Goal: Information Seeking & Learning: Learn about a topic

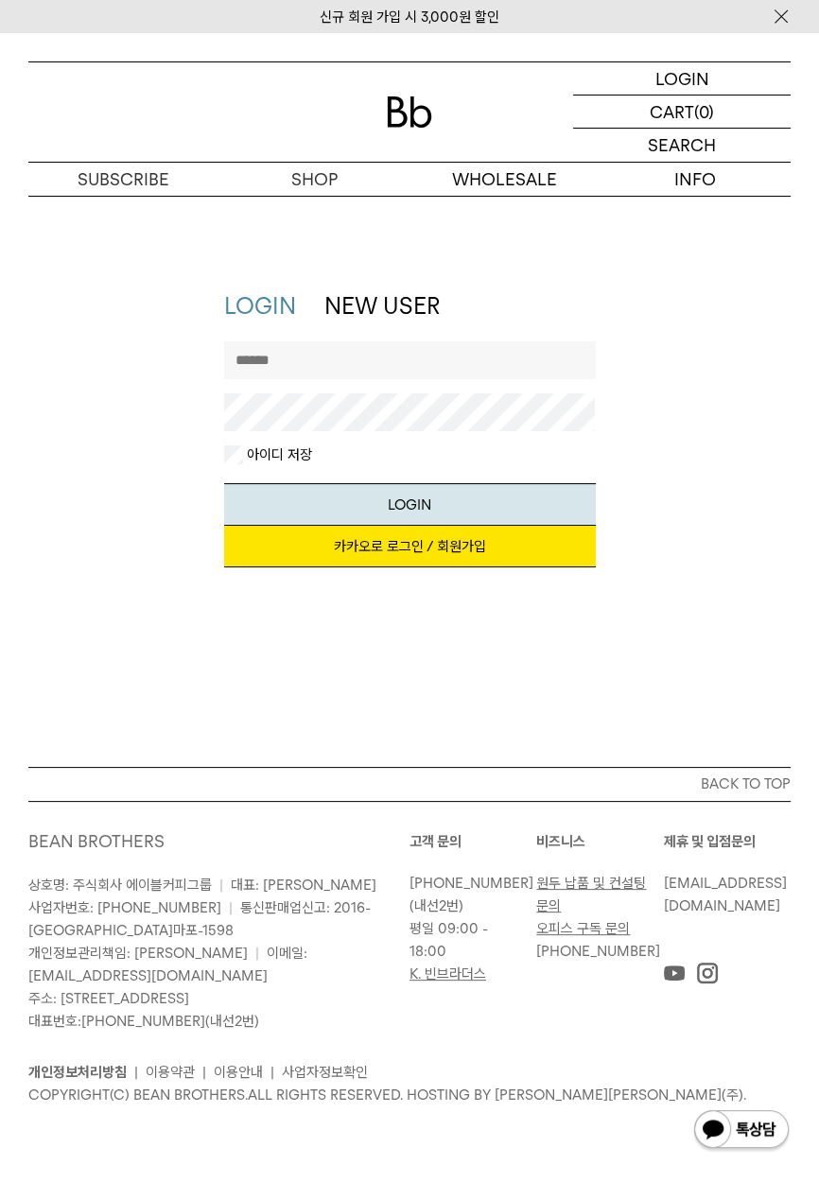
click at [393, 106] on img at bounding box center [409, 111] width 45 height 31
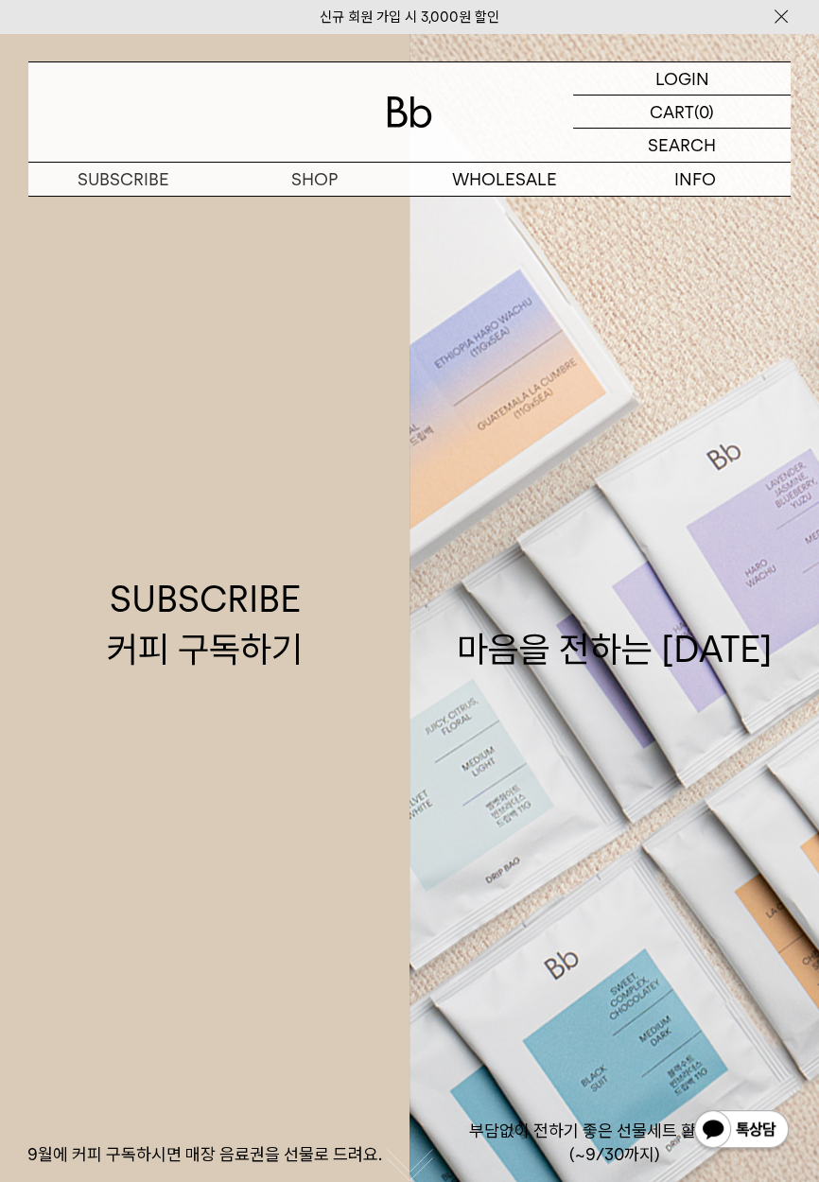
click at [0, 0] on p "정보" at bounding box center [0, 0] width 0 height 0
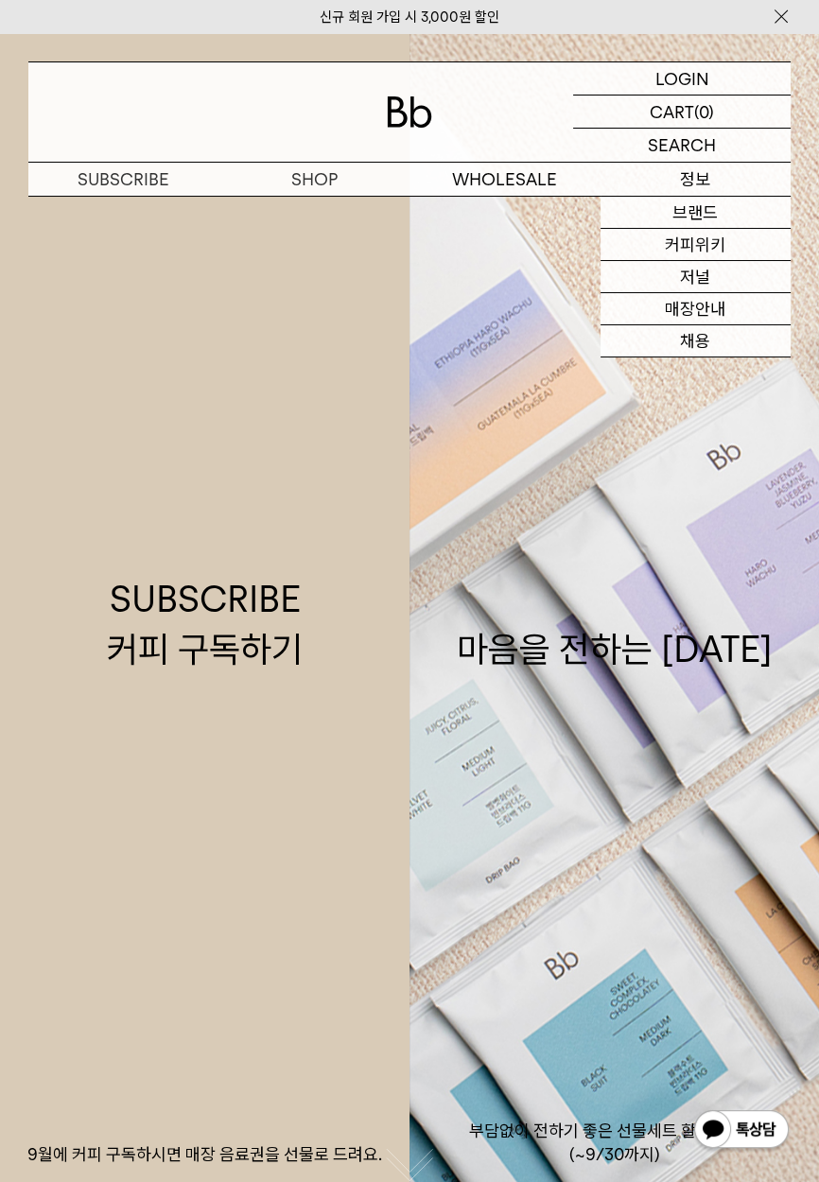
click at [740, 252] on link "커피위키" at bounding box center [696, 245] width 191 height 32
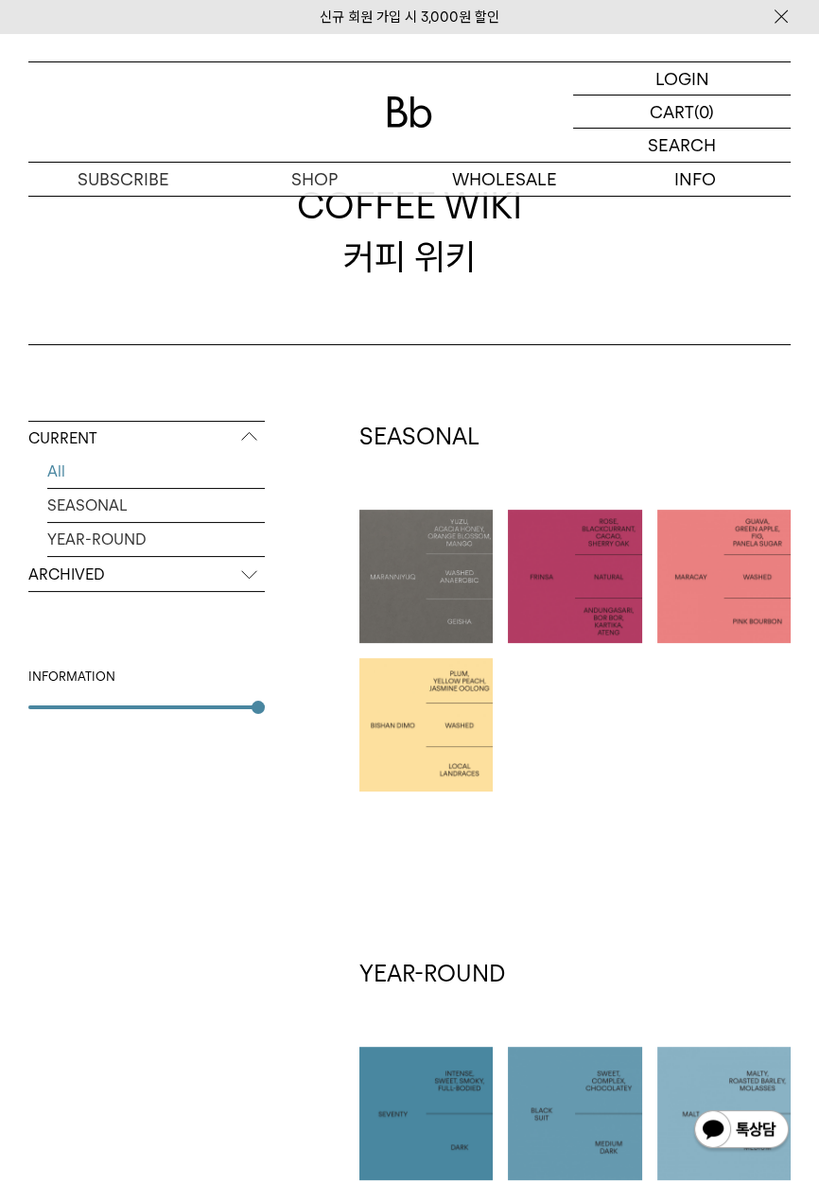
scroll to position [83, 0]
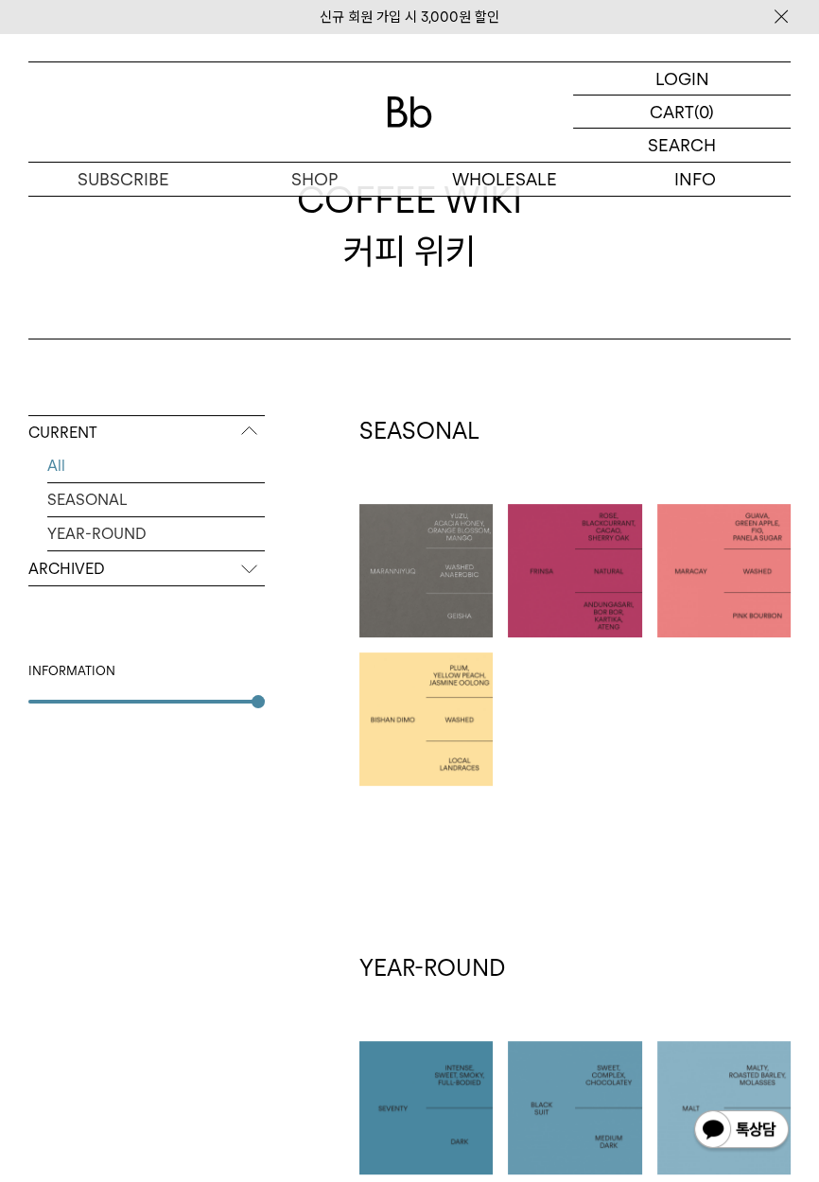
click at [0, 0] on p "정보" at bounding box center [0, 0] width 0 height 0
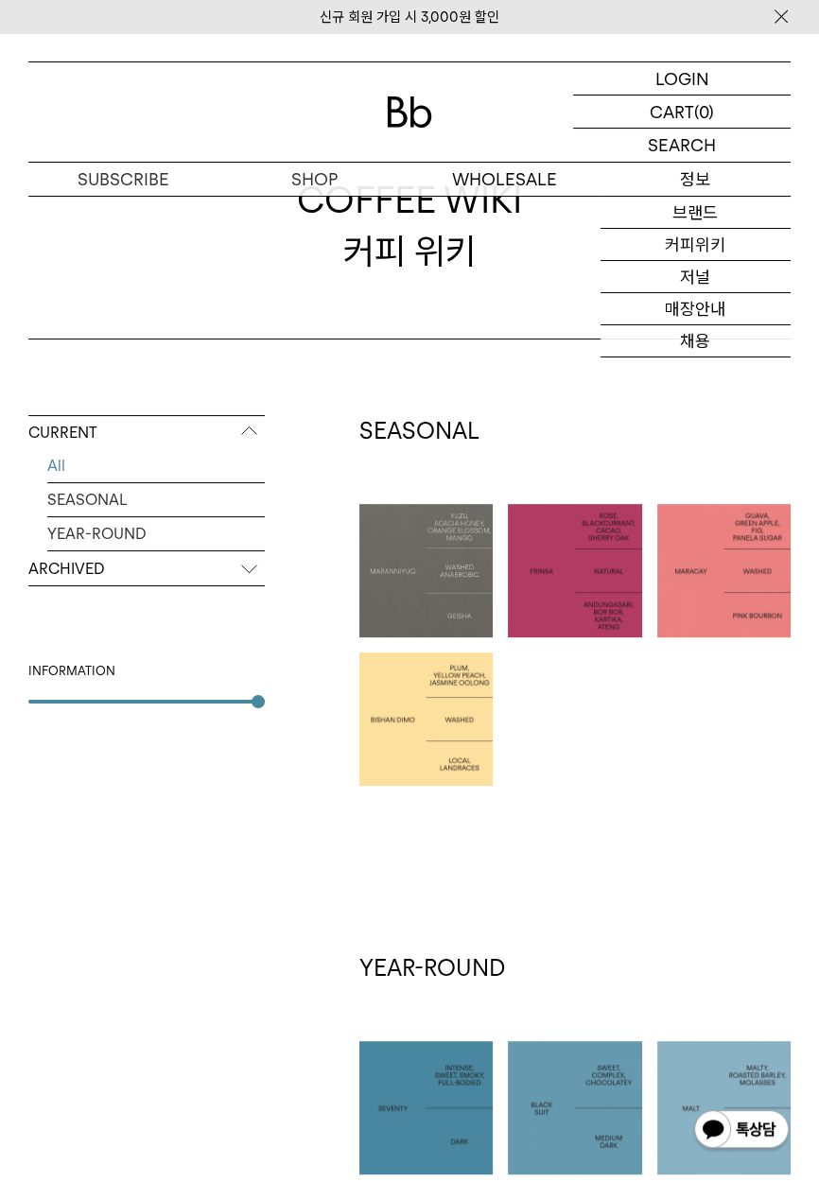
click at [722, 316] on link "매장안내" at bounding box center [696, 309] width 191 height 32
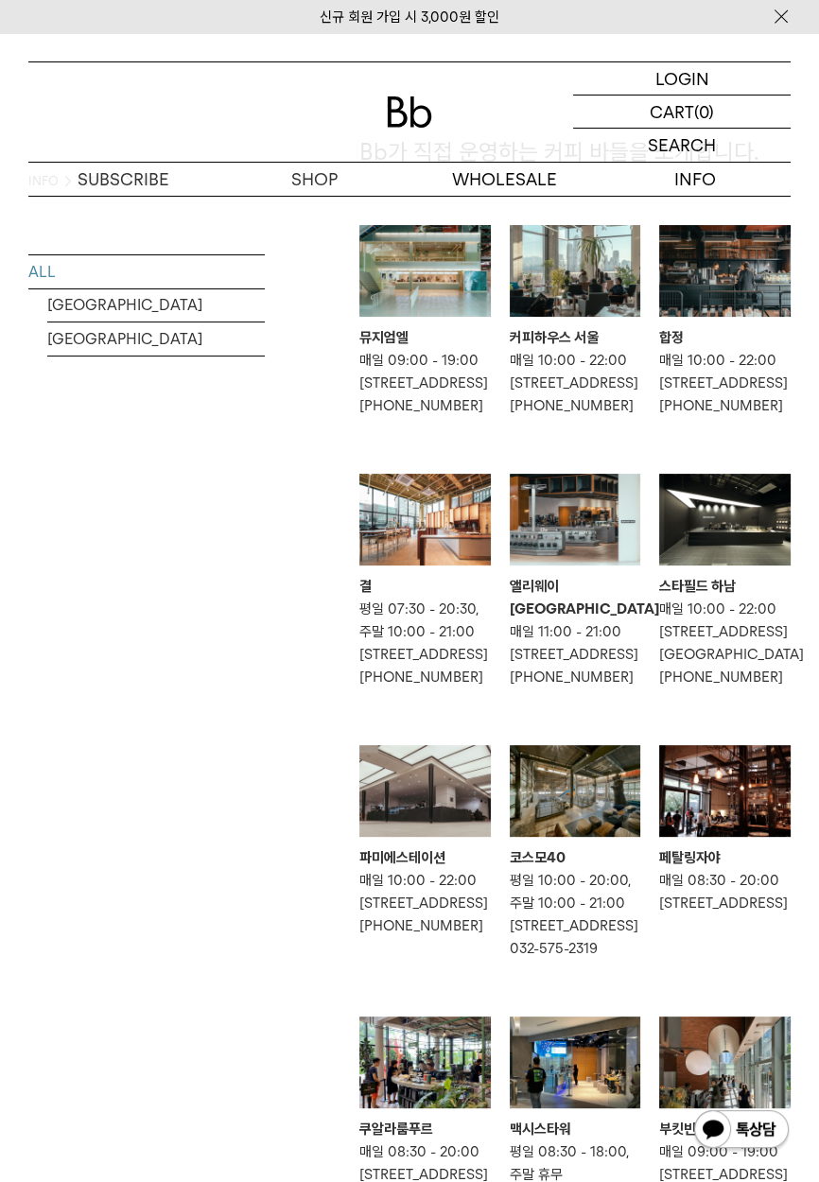
scroll to position [146, 0]
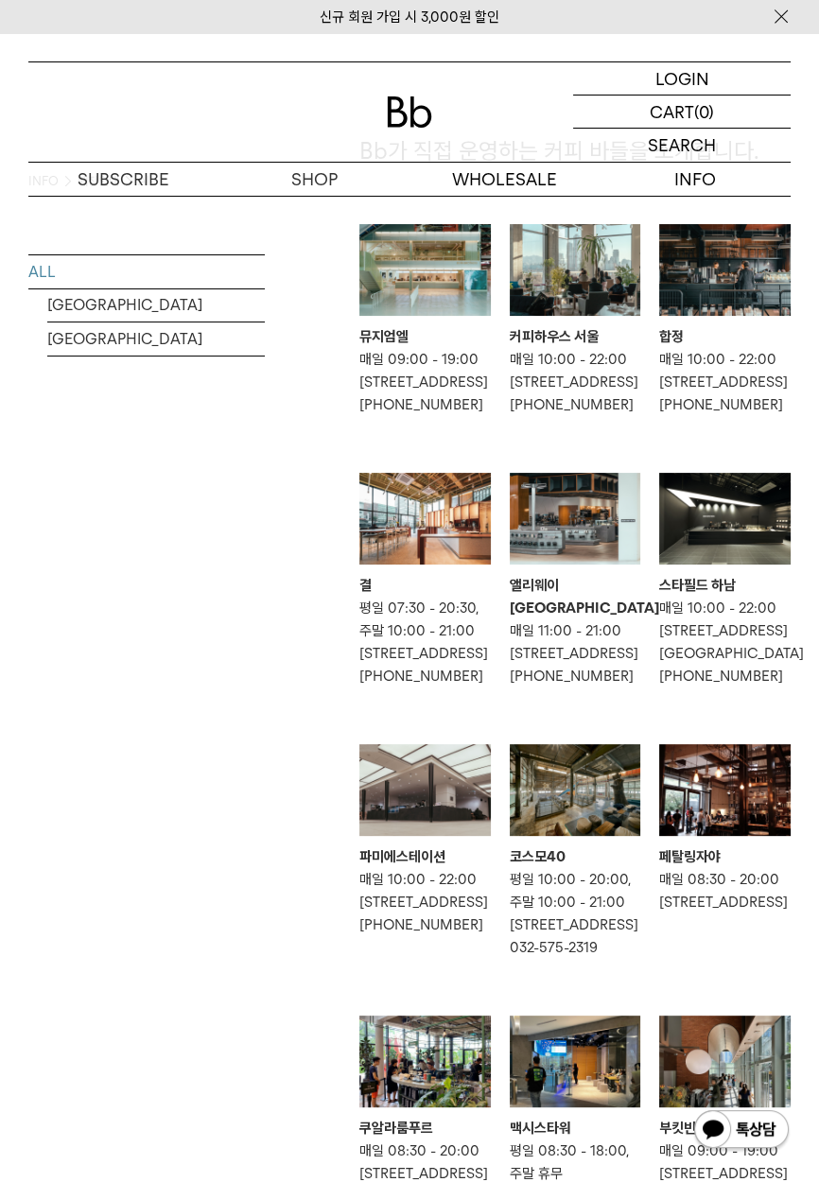
click at [770, 339] on div "합정" at bounding box center [724, 336] width 131 height 23
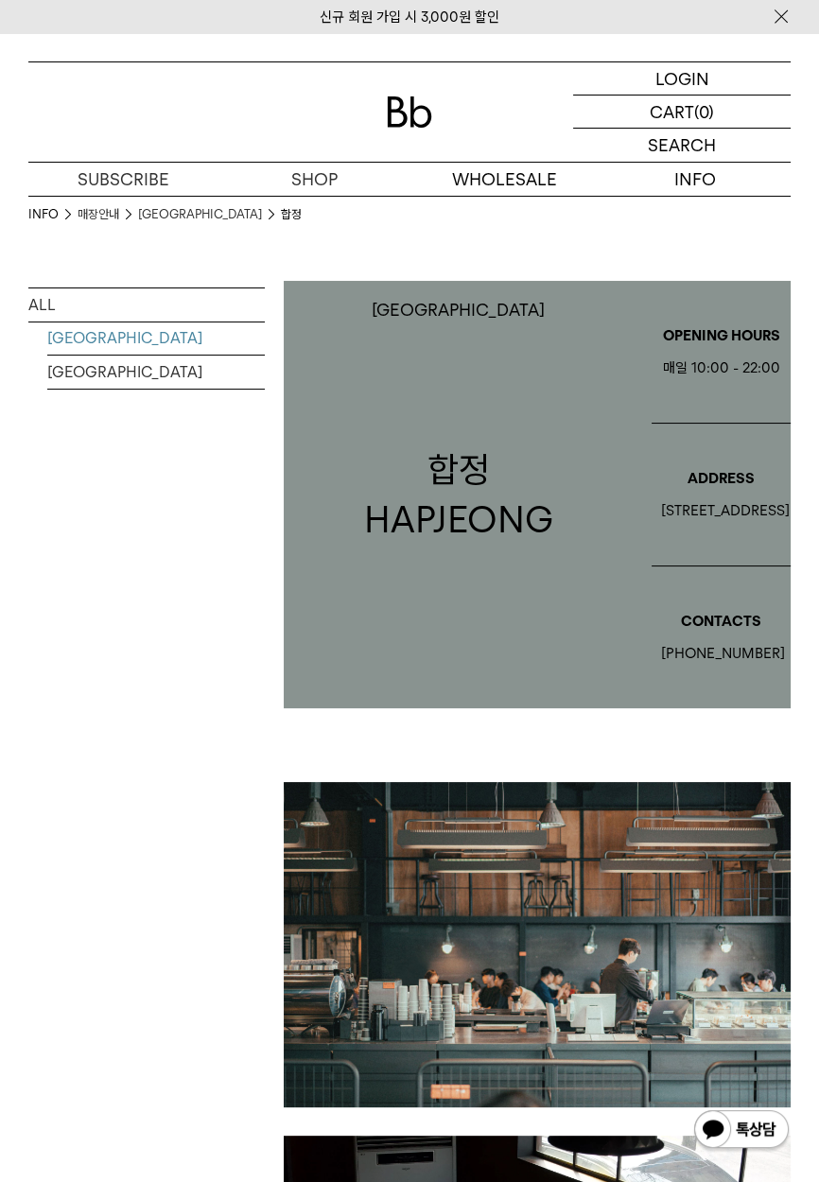
click at [403, 111] on img at bounding box center [409, 111] width 45 height 31
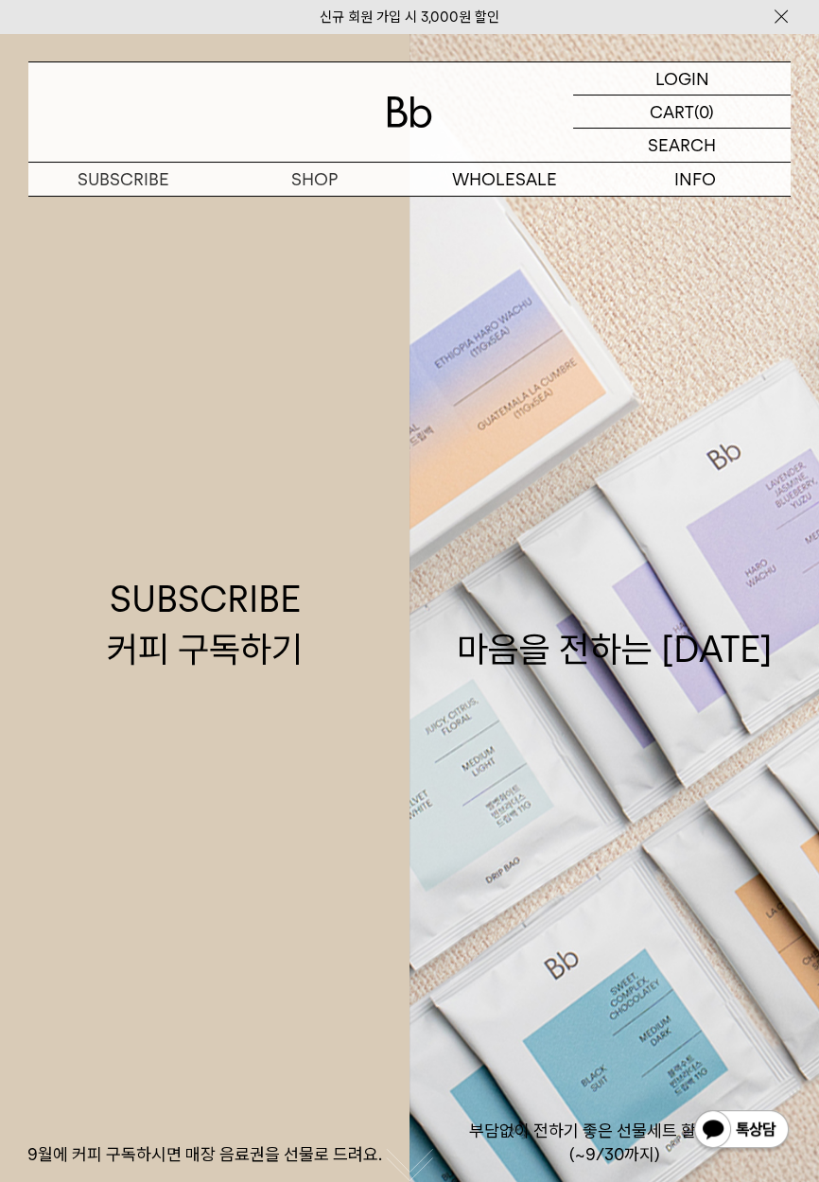
click at [0, 0] on p "정보" at bounding box center [0, 0] width 0 height 0
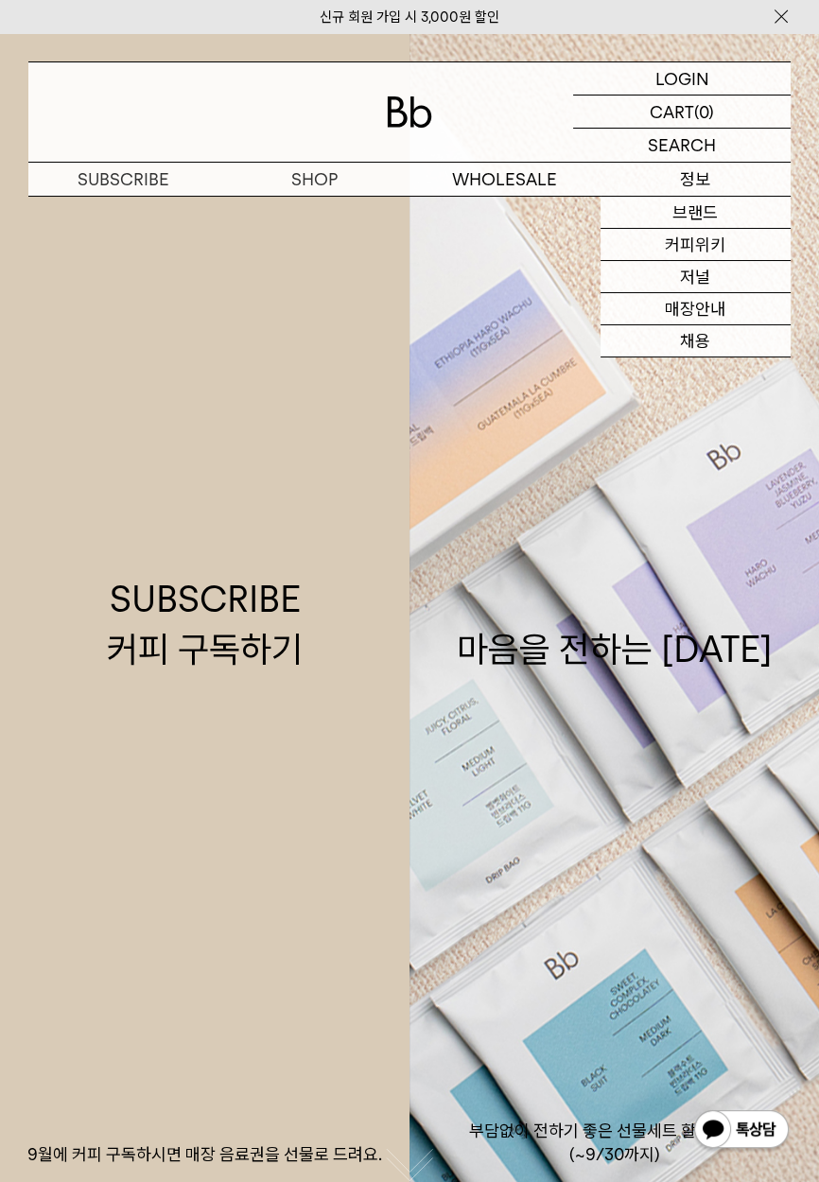
click at [748, 310] on link "매장안내" at bounding box center [696, 309] width 191 height 32
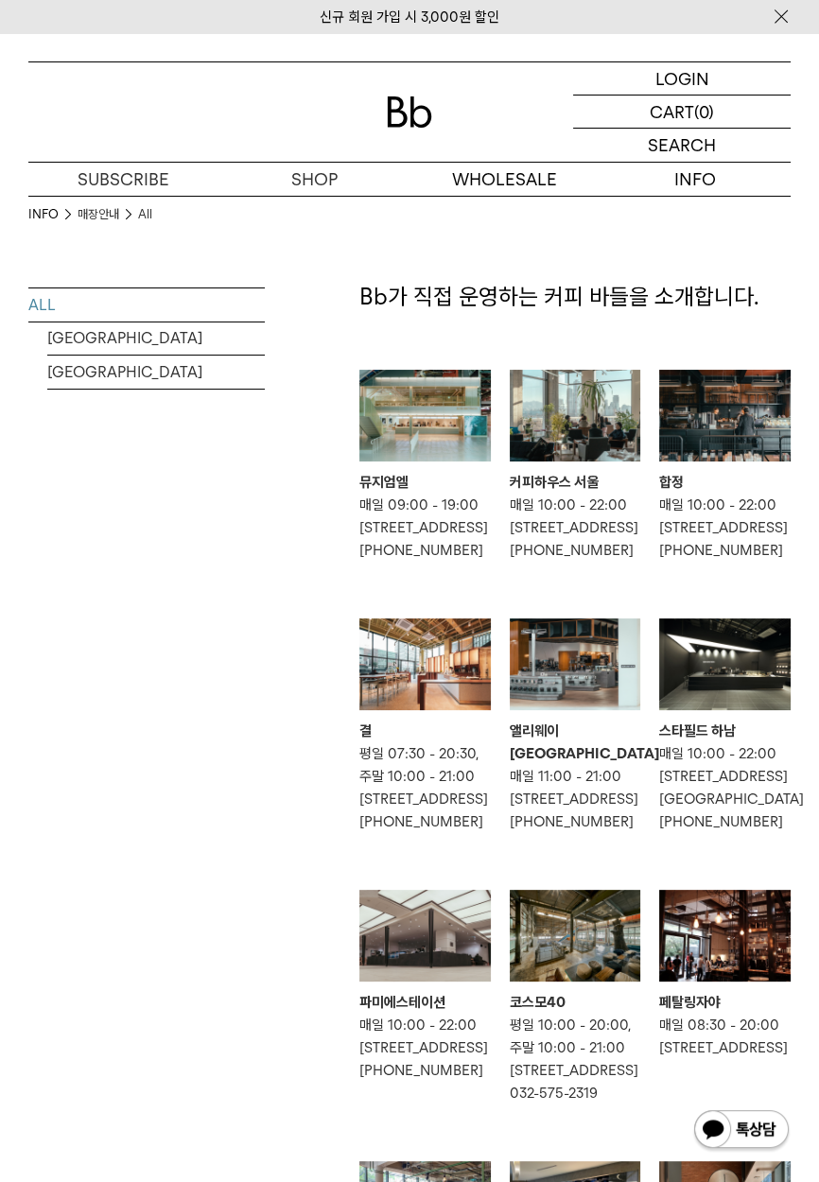
click at [800, 620] on div "INFO 매장안내 All ALL [GEOGRAPHIC_DATA] [GEOGRAPHIC_DATA] Bb가 직접 운영하는 커피 바들을 소개합니다." at bounding box center [409, 860] width 819 height 1328
click at [427, 695] on img at bounding box center [424, 664] width 131 height 92
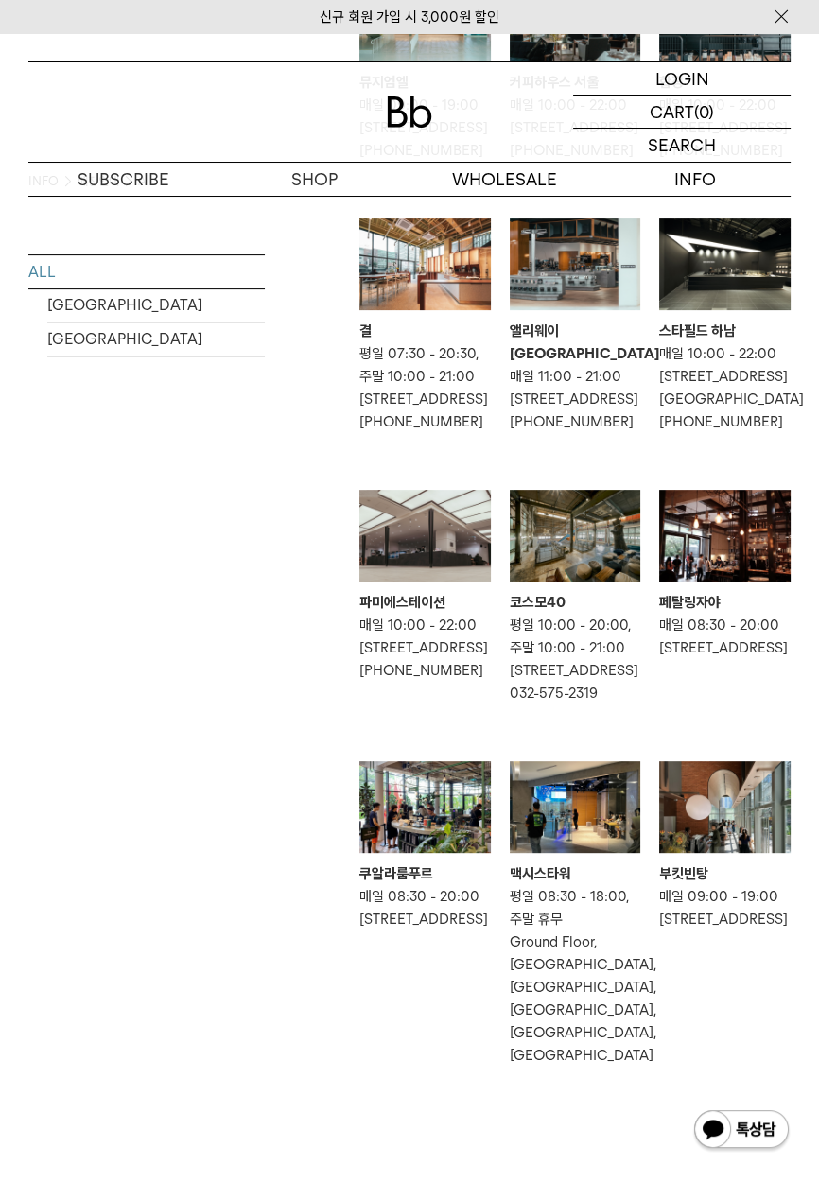
scroll to position [397, 0]
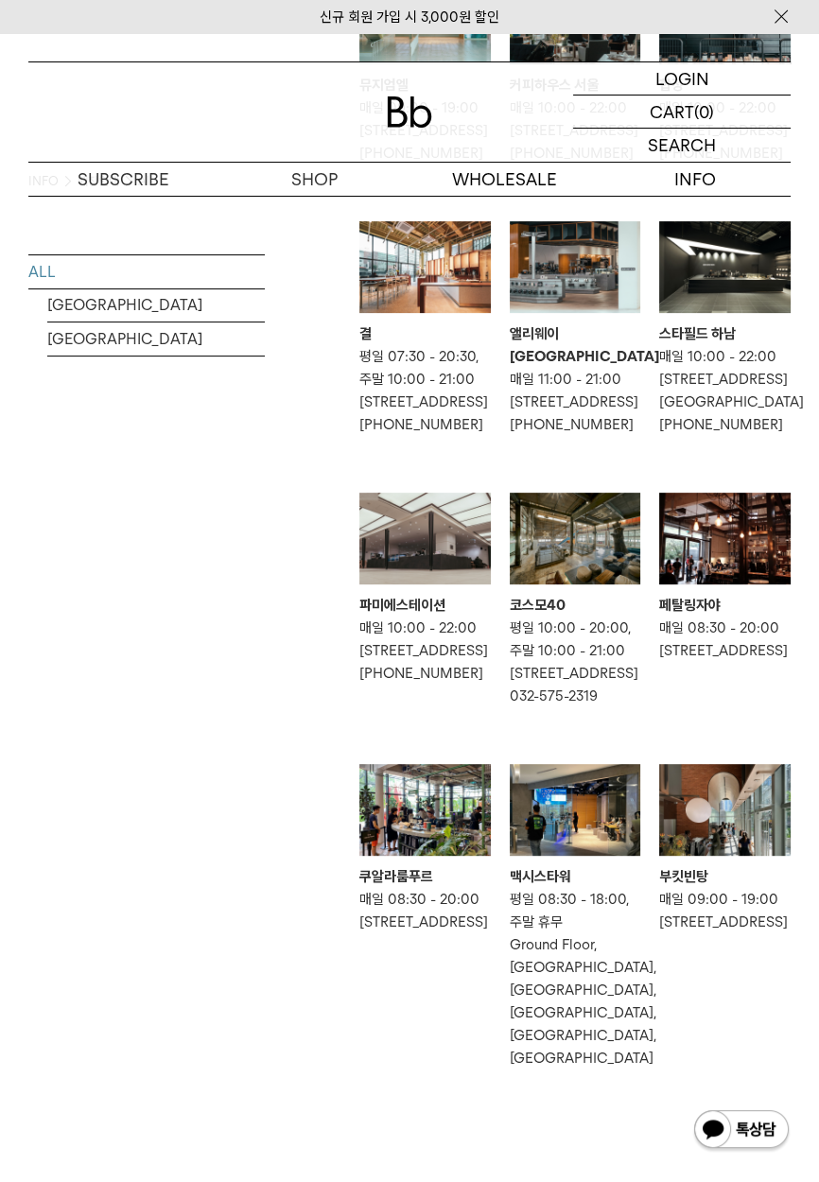
click at [83, 348] on link "[GEOGRAPHIC_DATA]" at bounding box center [156, 338] width 218 height 33
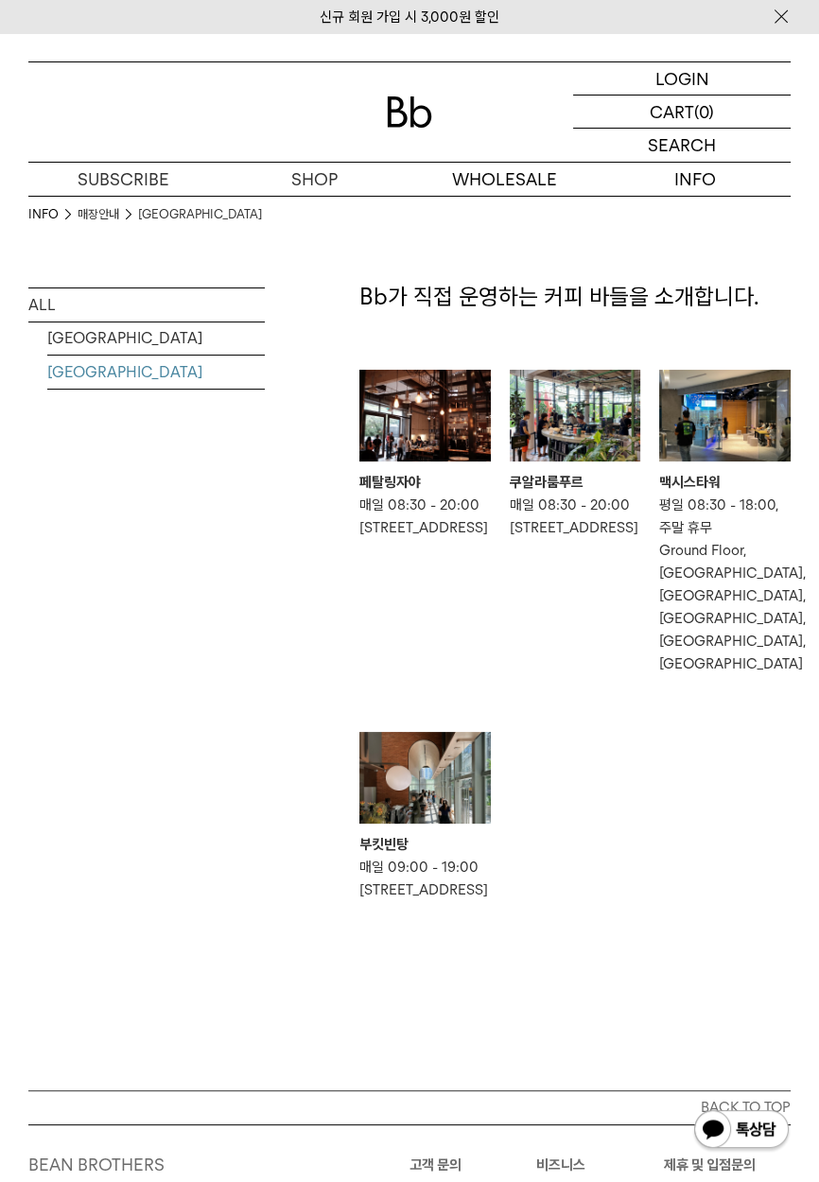
click at [148, 327] on link "[GEOGRAPHIC_DATA]" at bounding box center [156, 338] width 218 height 33
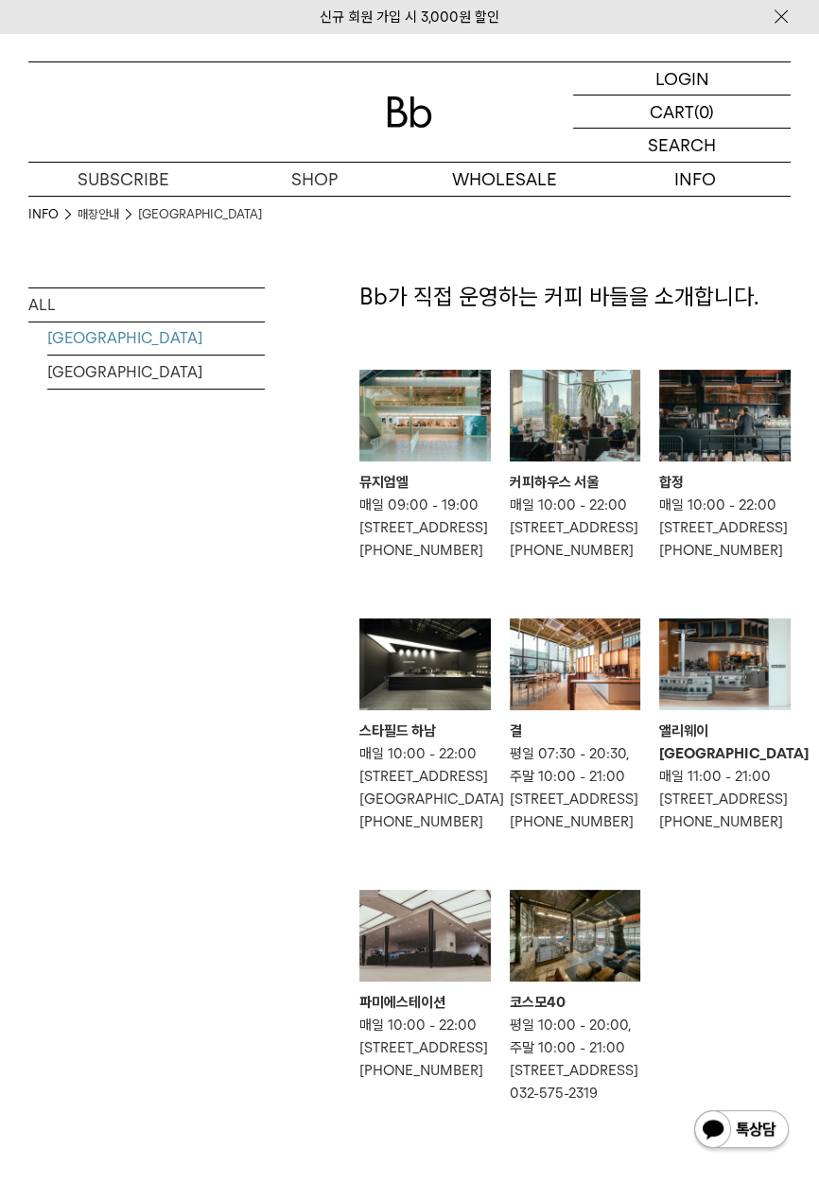
click at [748, 461] on div at bounding box center [724, 420] width 131 height 101
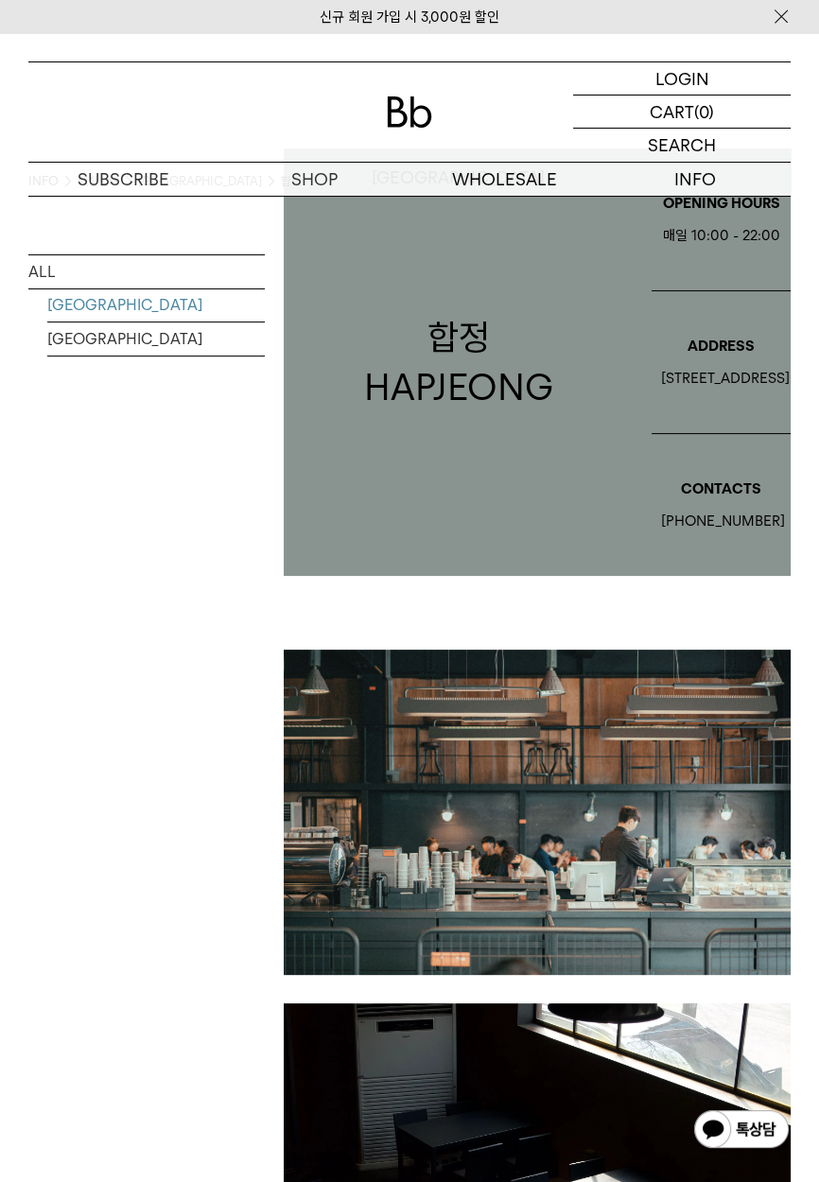
scroll to position [124, 0]
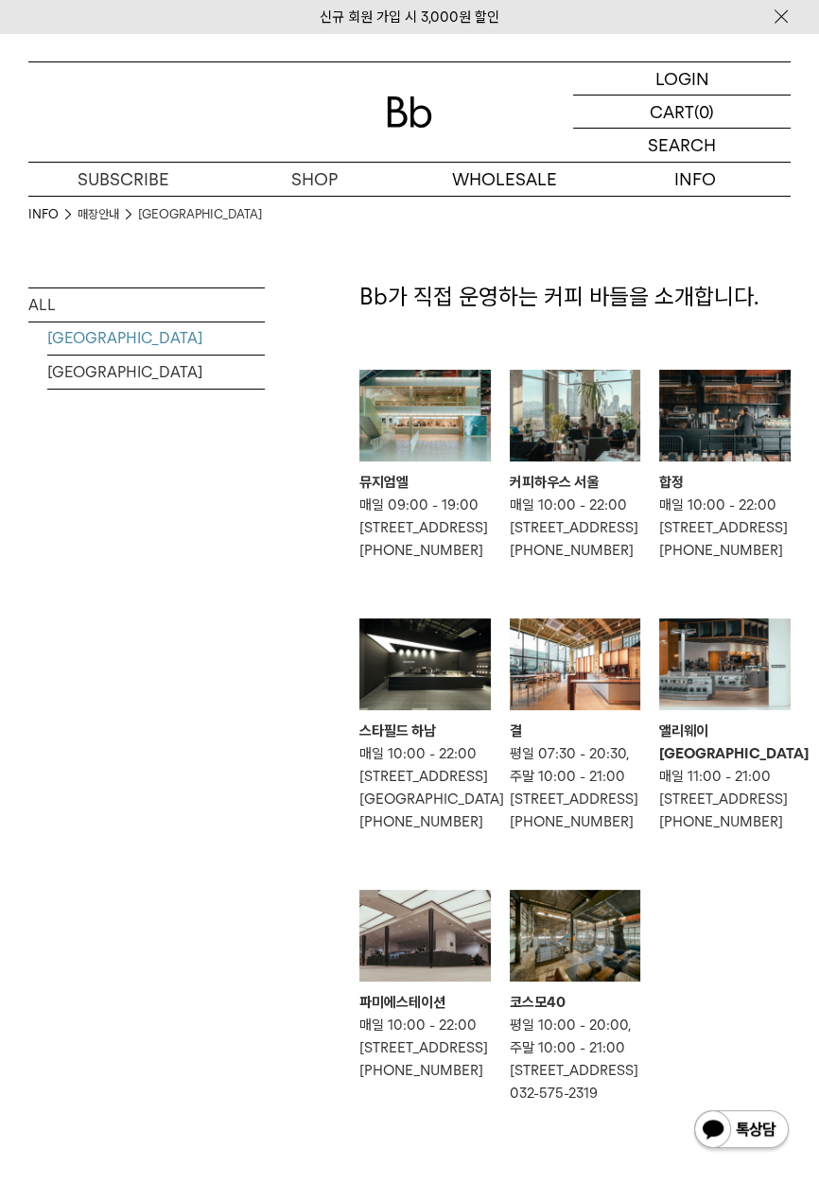
click at [626, 464] on div at bounding box center [575, 420] width 131 height 101
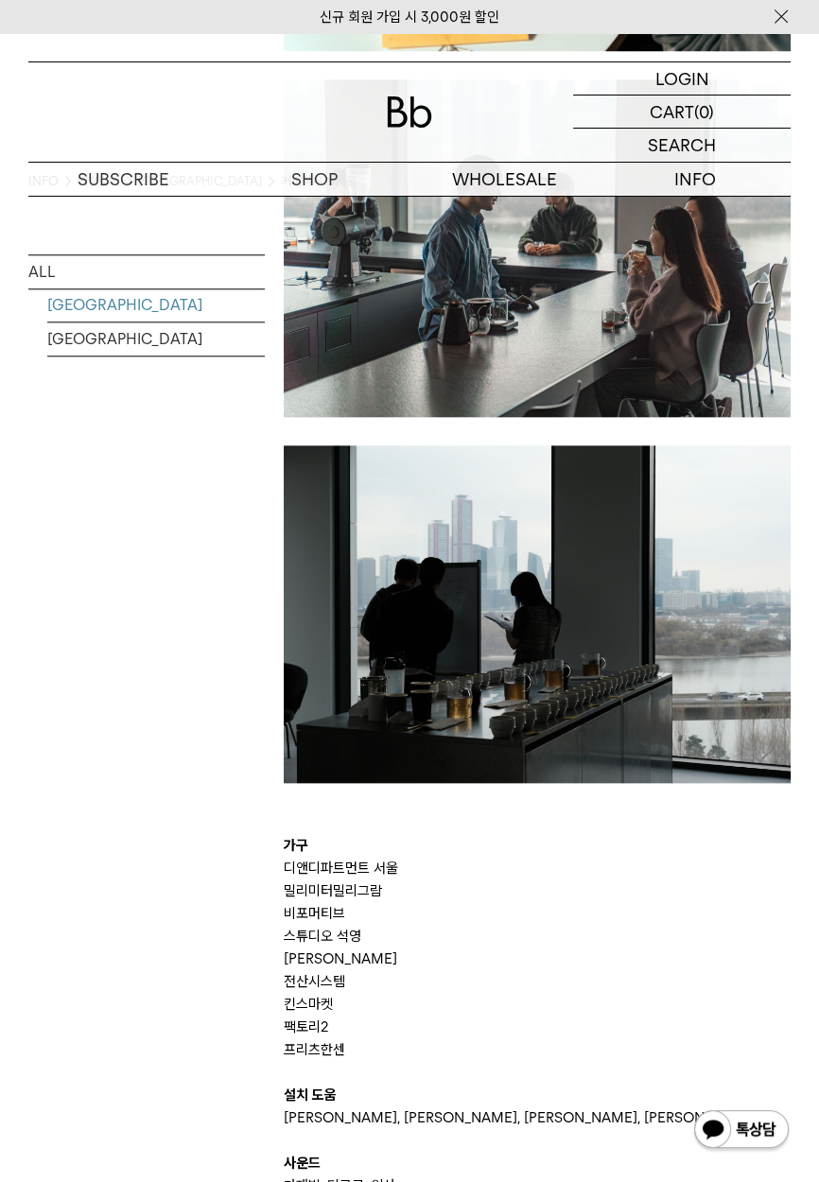
scroll to position [1736, 0]
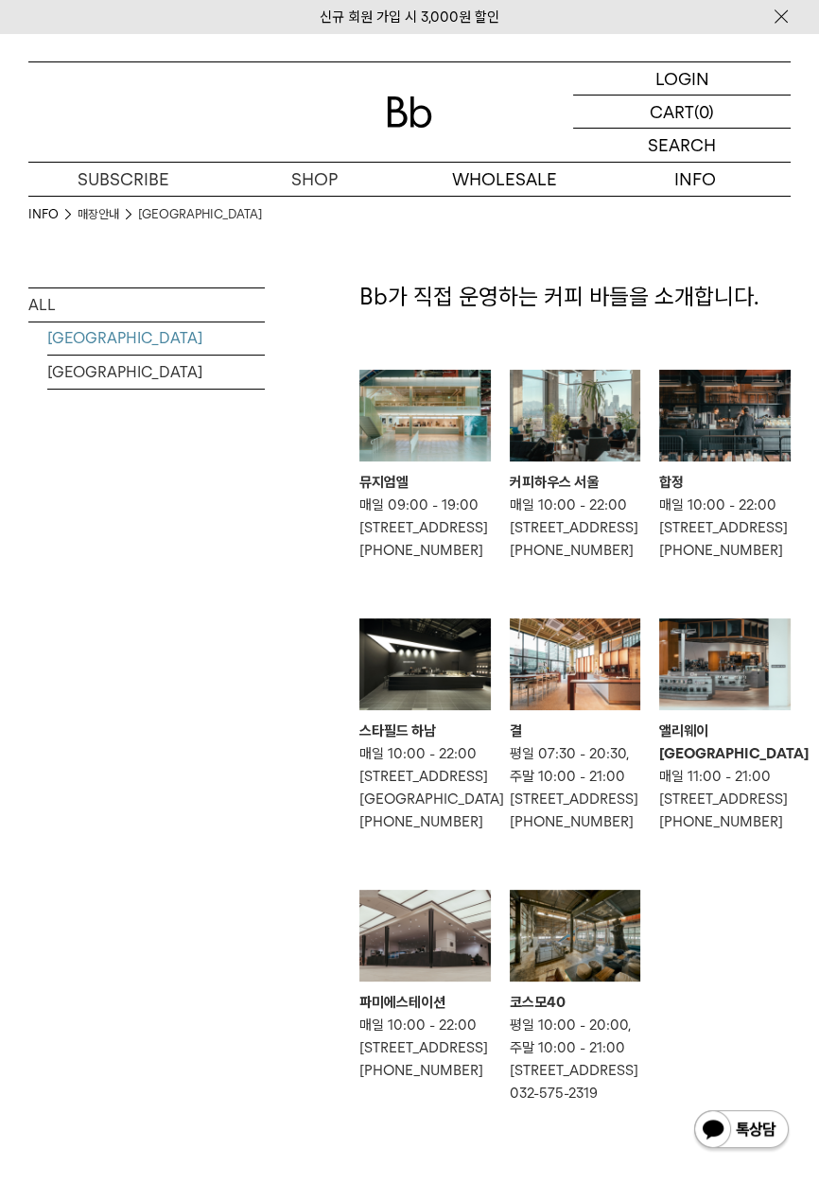
click at [0, 0] on p "정보" at bounding box center [0, 0] width 0 height 0
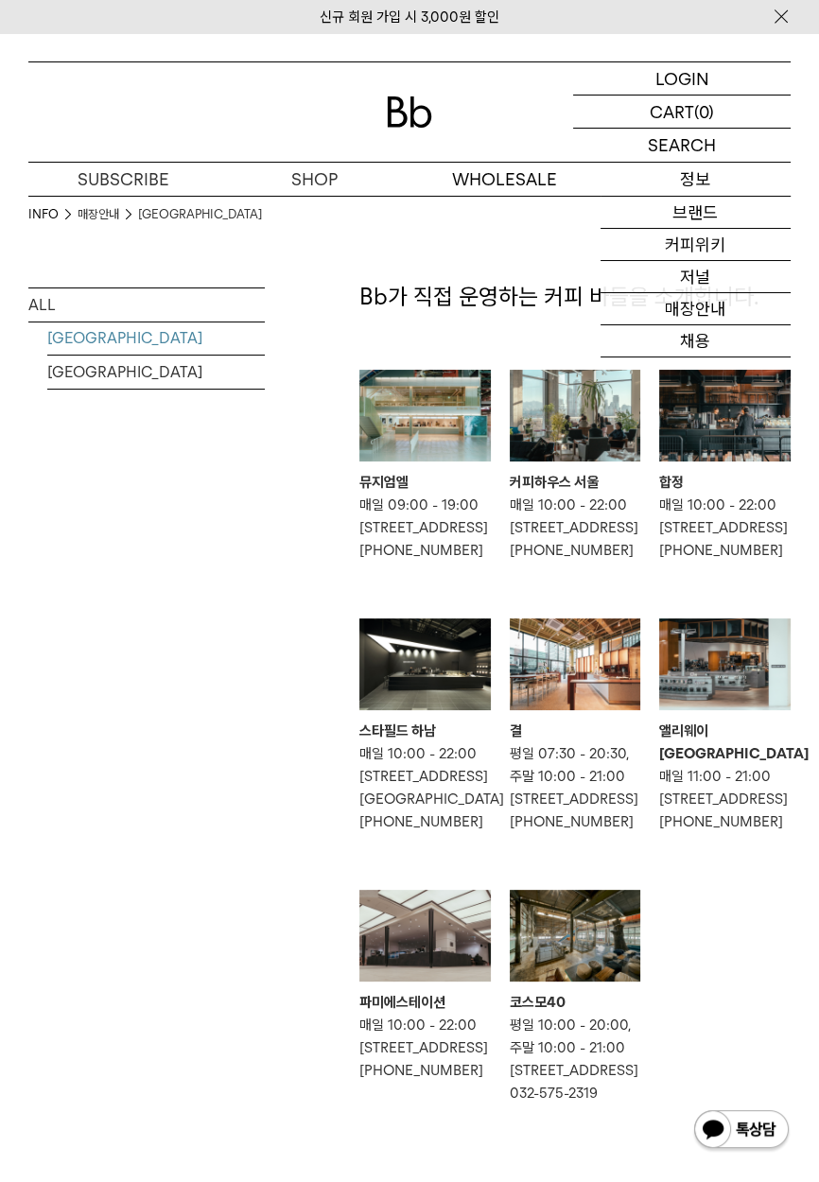
click at [723, 281] on link "저널" at bounding box center [696, 277] width 191 height 32
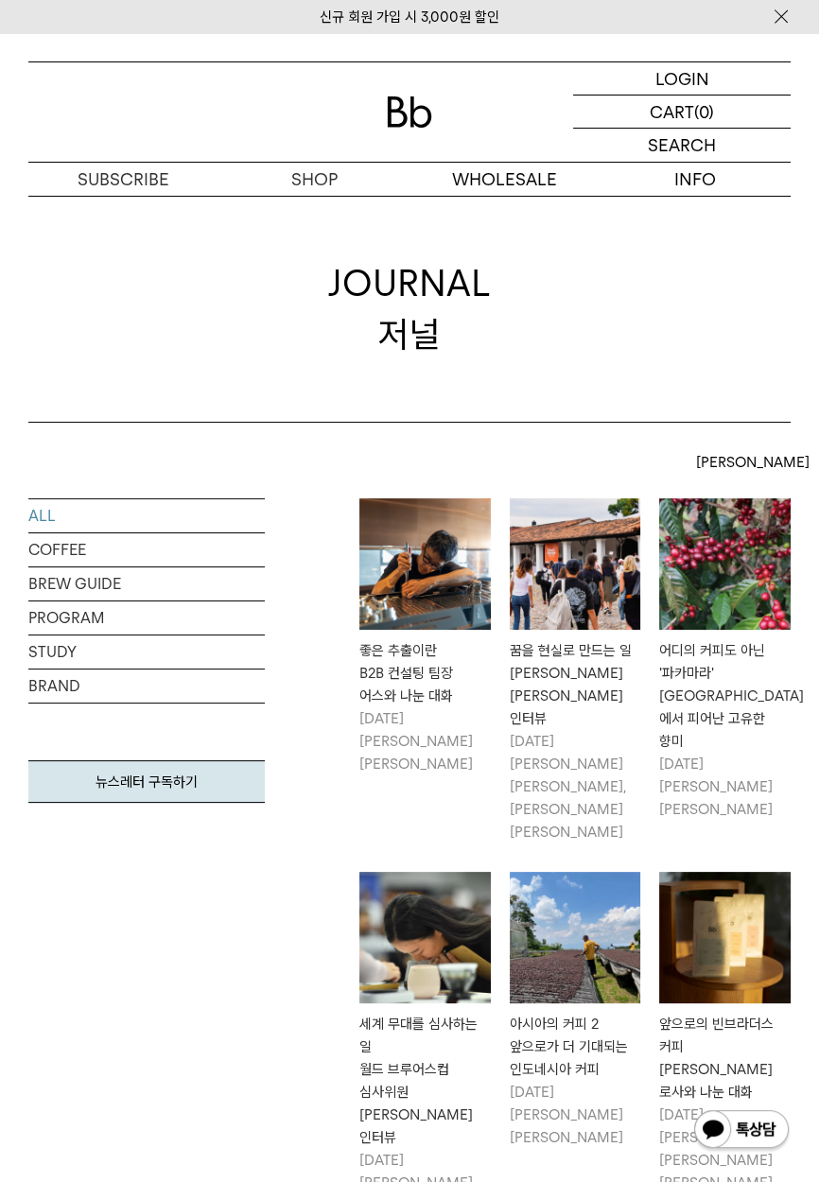
click at [80, 556] on link "COFFEE" at bounding box center [146, 549] width 236 height 33
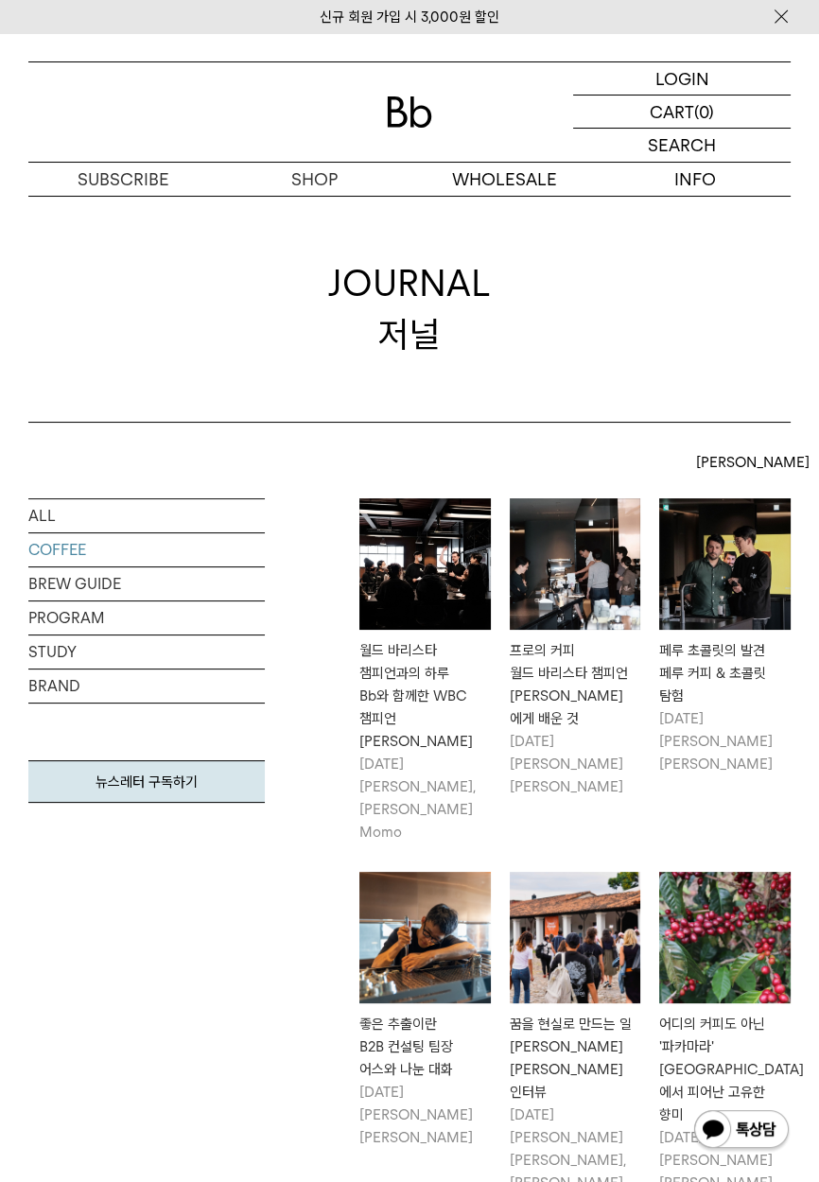
click at [113, 597] on link "BREW GUIDE" at bounding box center [146, 583] width 236 height 33
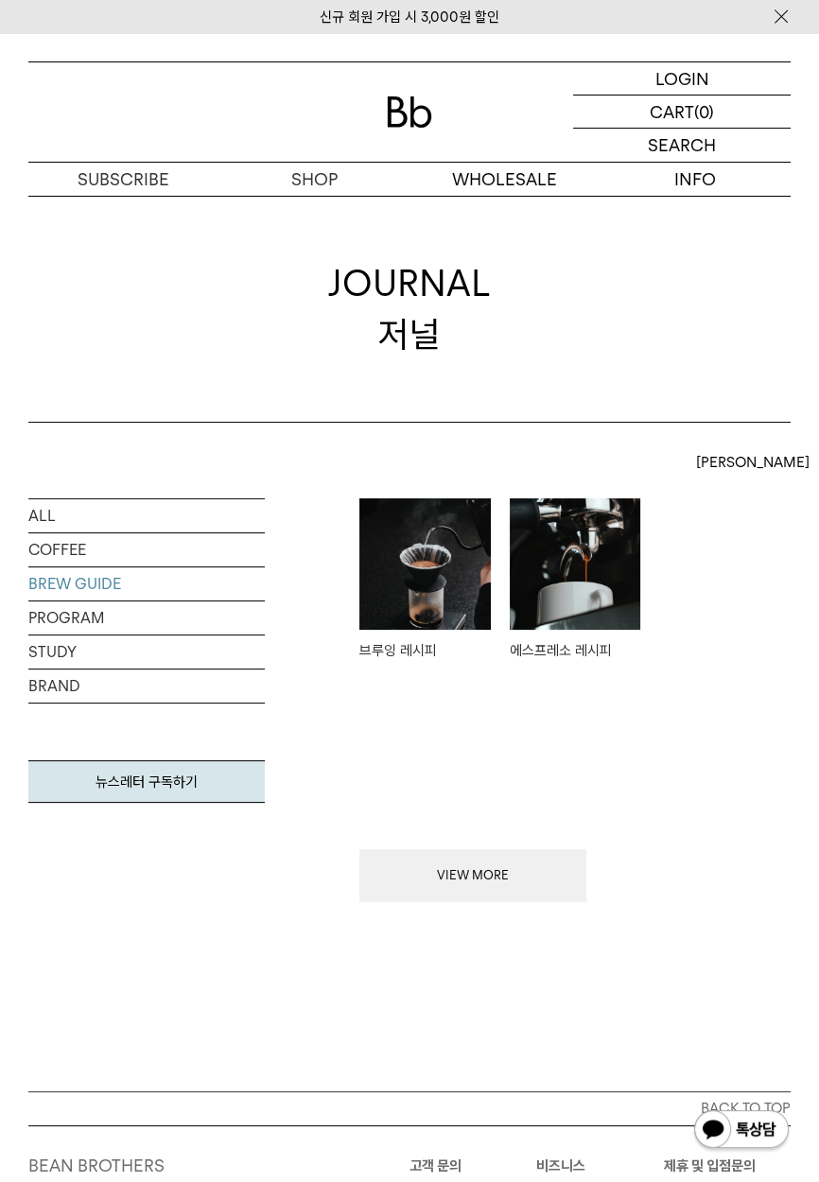
click at [113, 620] on link "PROGRAM" at bounding box center [146, 617] width 236 height 33
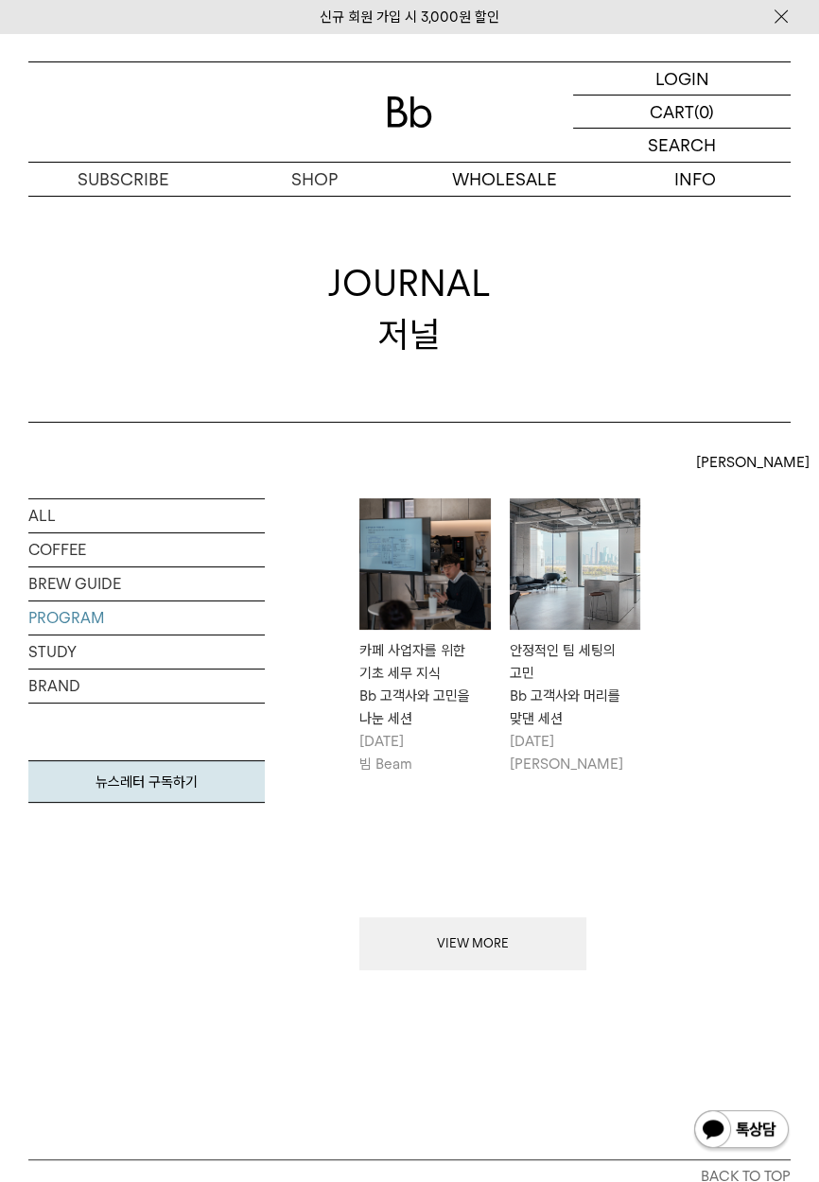
click at [133, 647] on link "STUDY" at bounding box center [146, 651] width 236 height 33
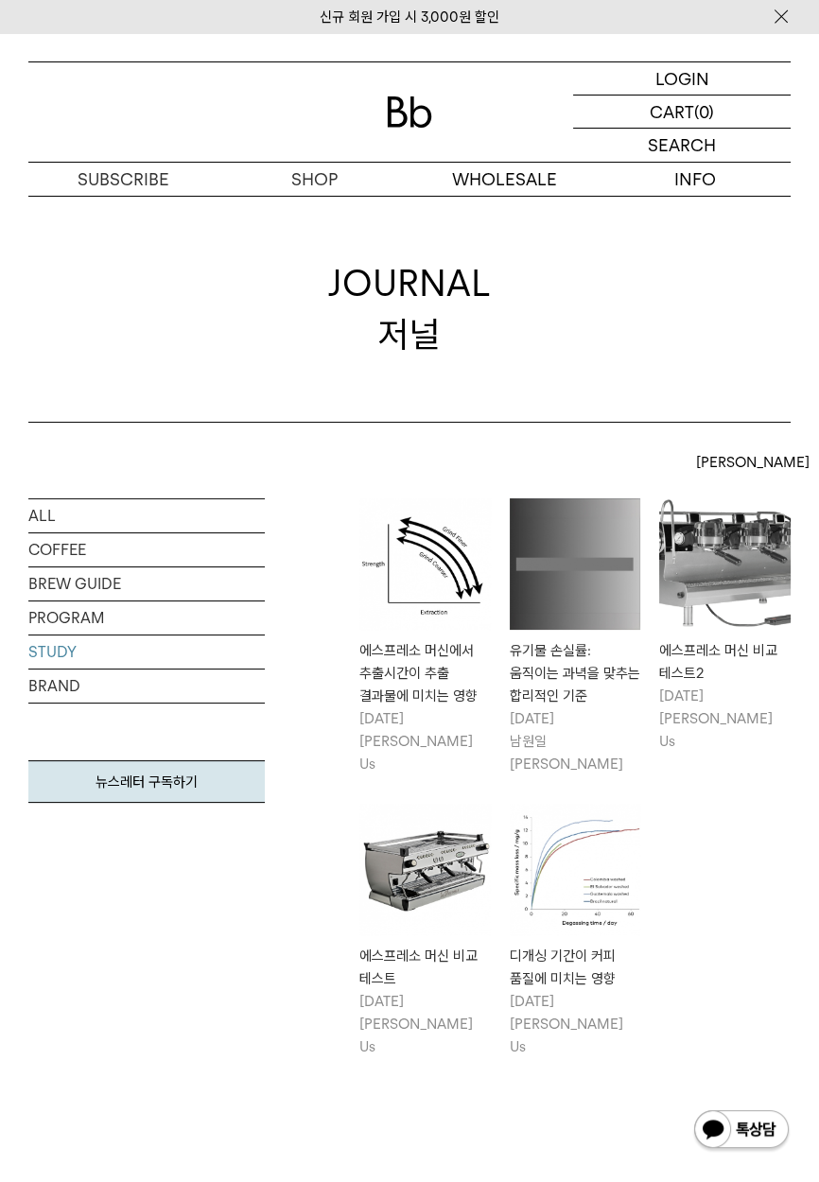
click at [125, 684] on link "BRAND" at bounding box center [146, 686] width 236 height 33
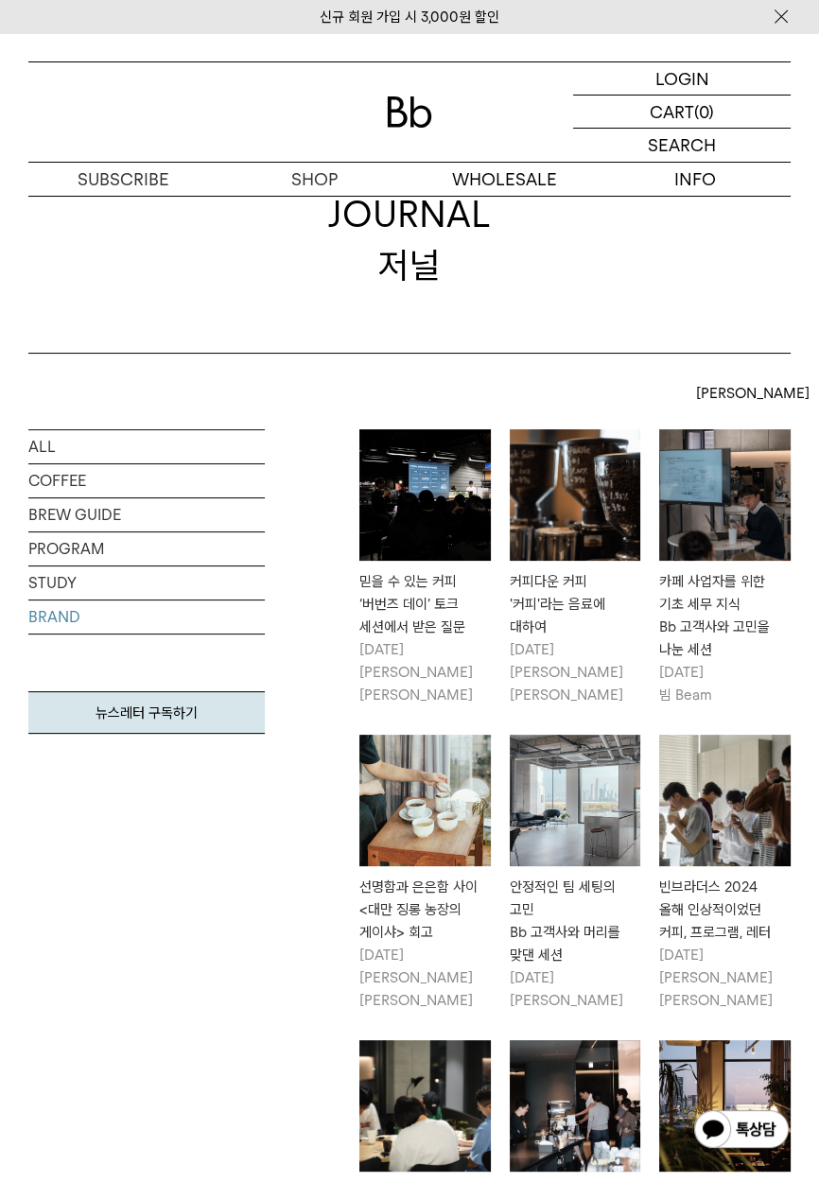
scroll to position [71, 0]
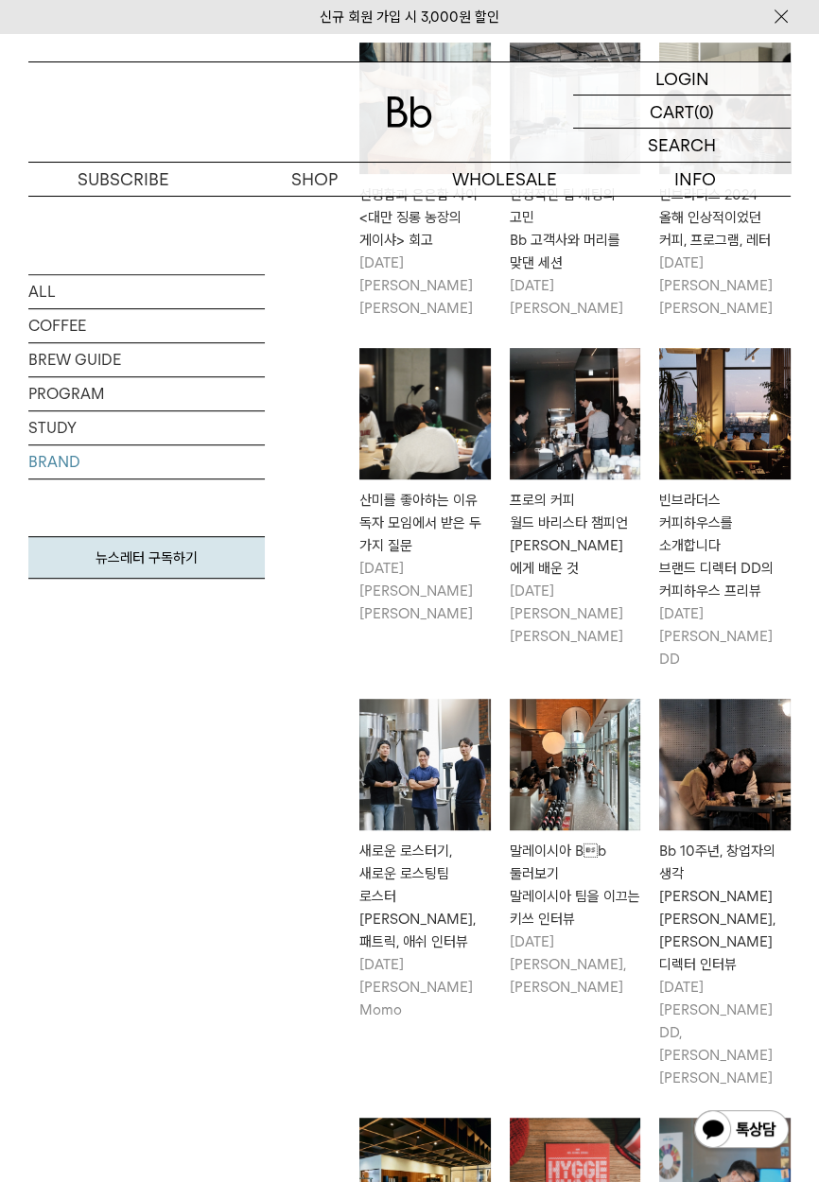
click at [729, 411] on img at bounding box center [724, 413] width 131 height 131
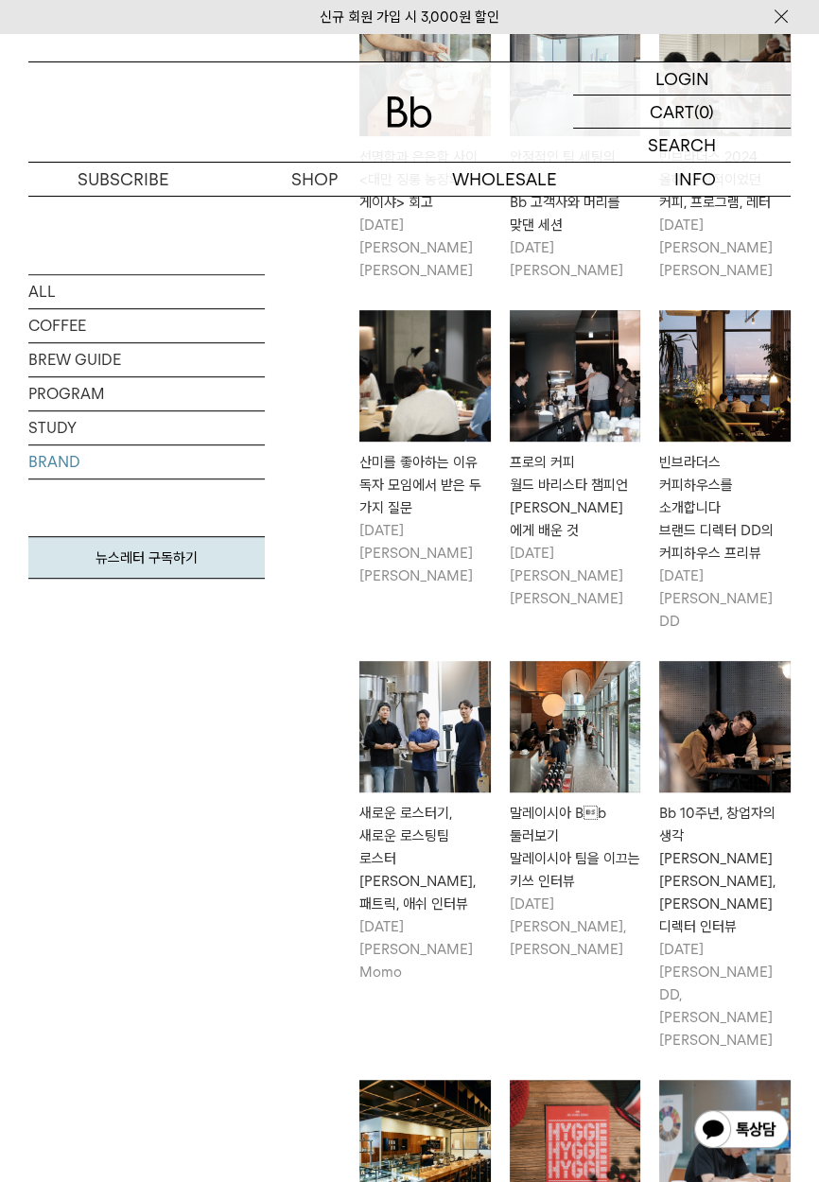
scroll to position [852, 0]
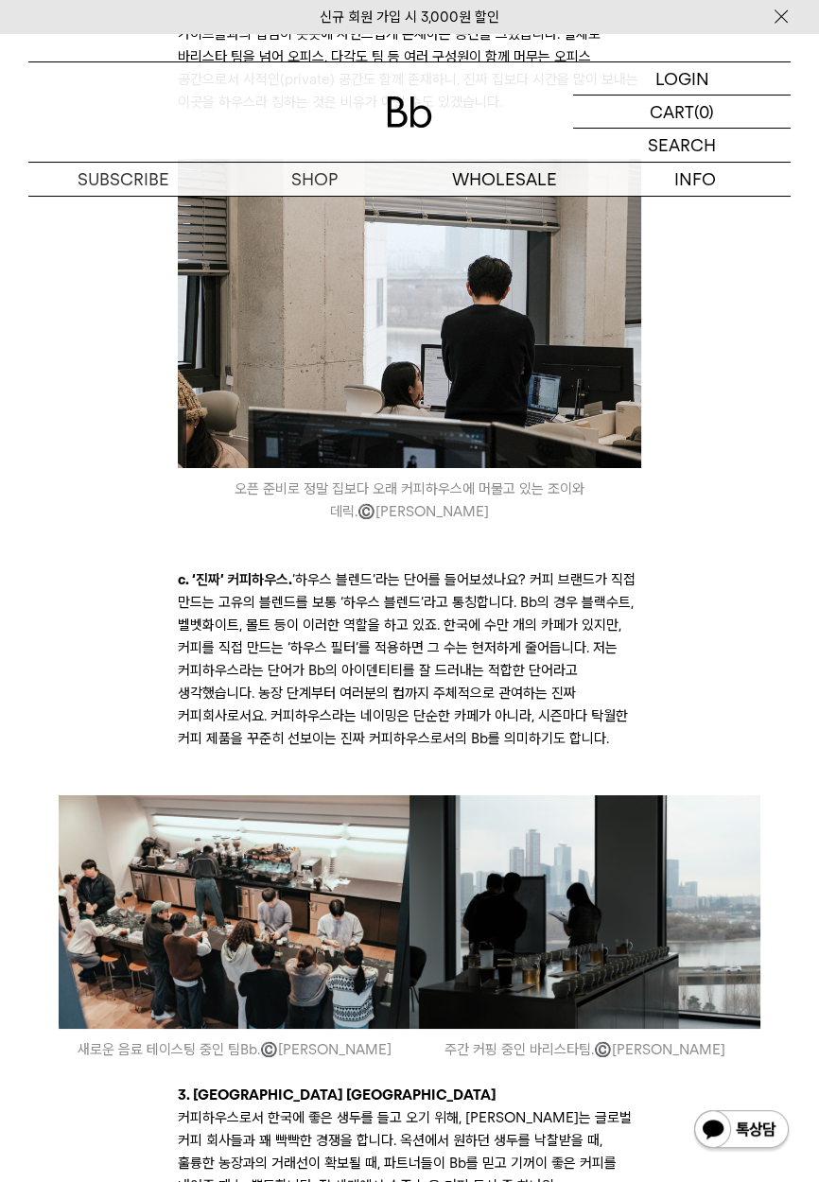
scroll to position [6420, 0]
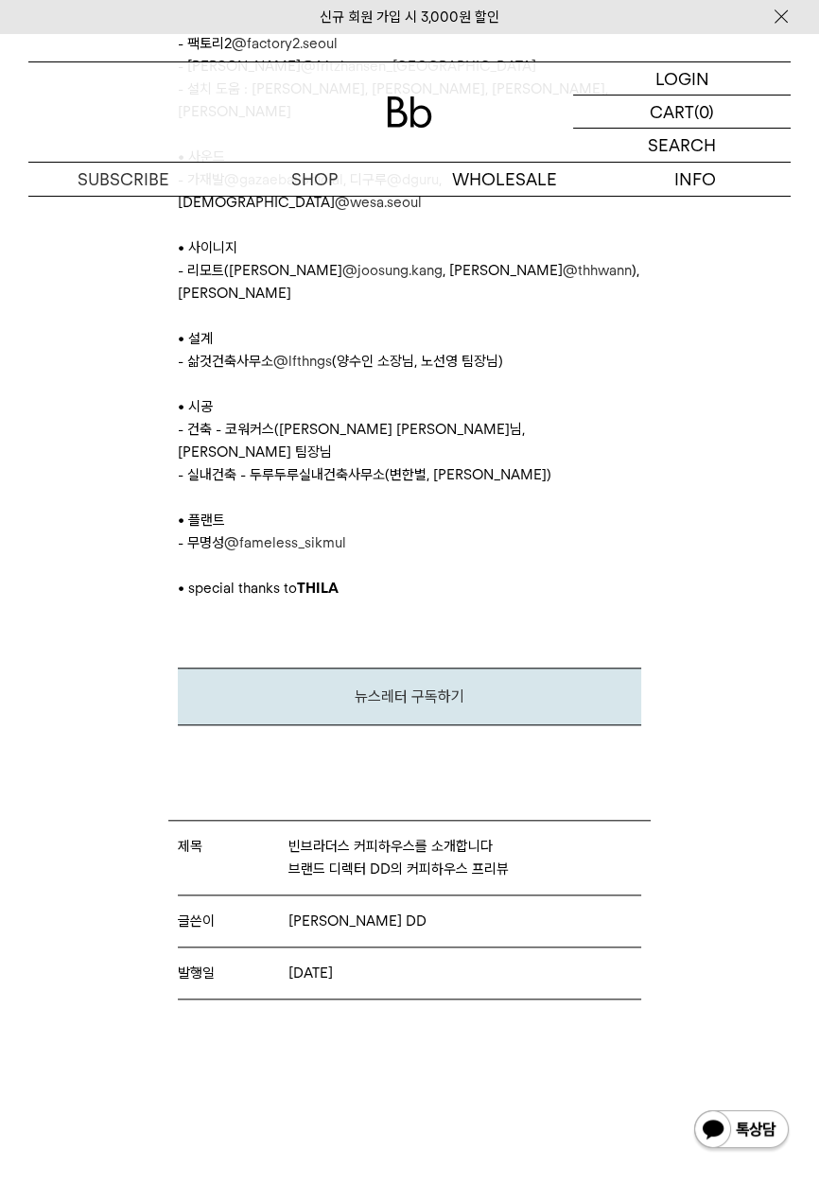
scroll to position [8394, 0]
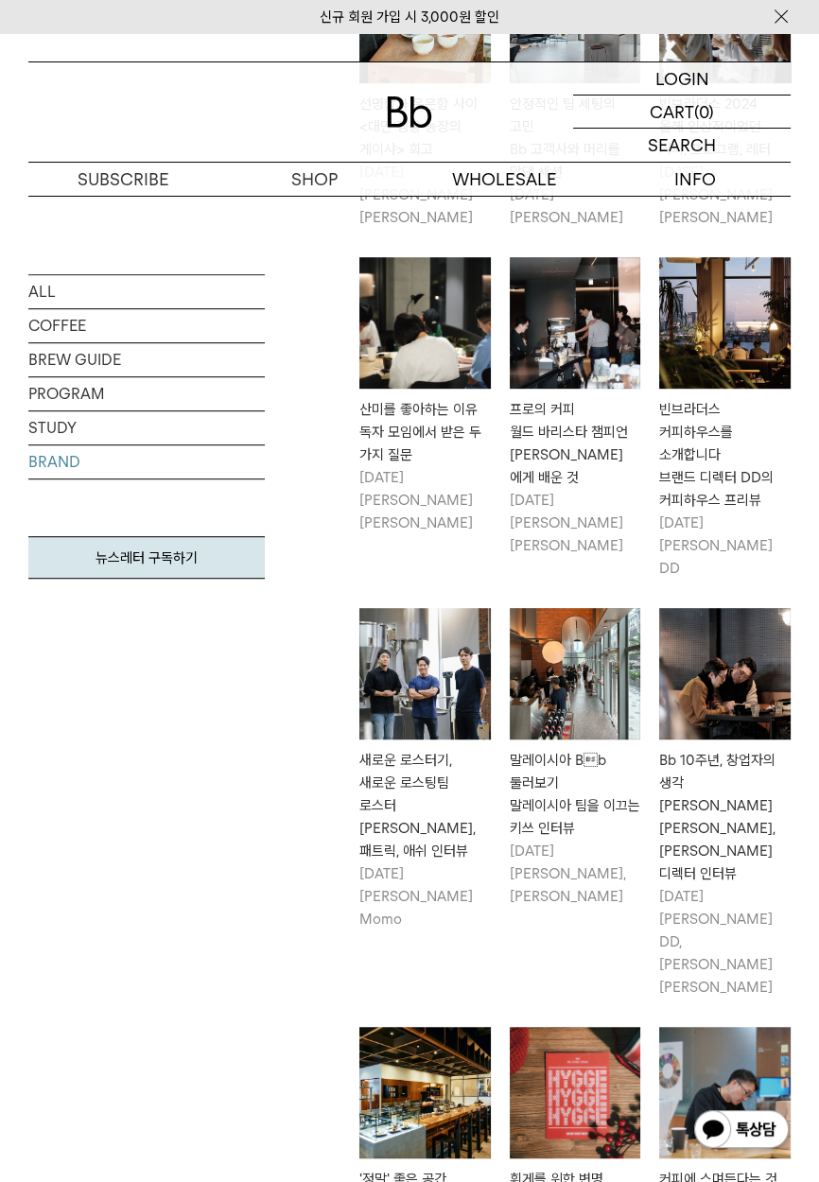
click at [0, 690] on div "ALL COFFEE BREW GUIDE PROGRAM STUDY BRAND 뉴스레터 구독하기 [PERSON_NAME] [PERSON_NAME]" at bounding box center [409, 583] width 819 height 1875
click at [0, 691] on div "ALL COFFEE BREW GUIDE PROGRAM STUDY BRAND 뉴스레터 구독하기 [PERSON_NAME] [PERSON_NAME]" at bounding box center [409, 583] width 819 height 1875
click at [0, 691] on div "ALL COFFEE BREW GUIDE PROGRAM STUDY BRAND 뉴스레터 구독하기 최신순 최신순" at bounding box center [409, 583] width 819 height 1875
click at [0, 692] on div "ALL COFFEE BREW GUIDE PROGRAM STUDY BRAND 뉴스레터 구독하기 최신순 최신순" at bounding box center [409, 583] width 819 height 1875
click at [0, 691] on div "ALL COFFEE BREW GUIDE PROGRAM STUDY BRAND 뉴스레터 구독하기 최신순 최신순" at bounding box center [409, 583] width 819 height 1875
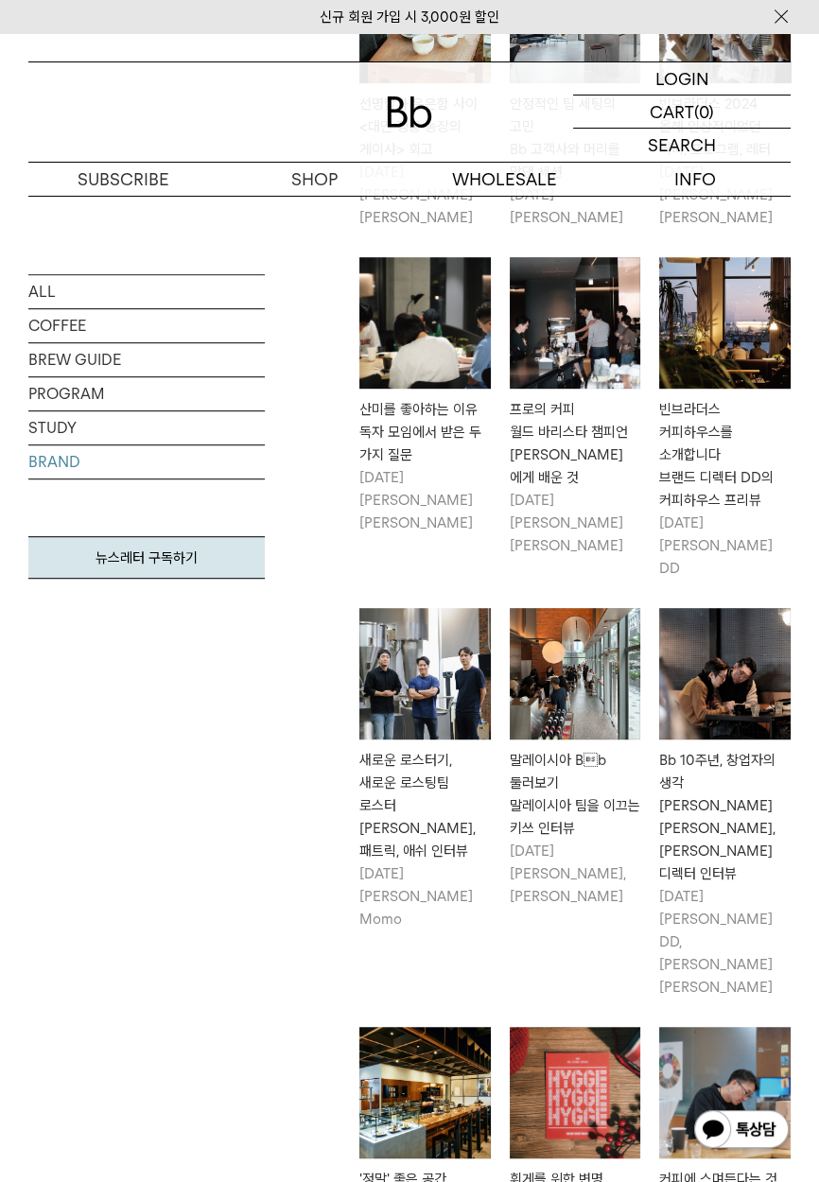
click at [0, 691] on div "ALL COFFEE BREW GUIDE PROGRAM STUDY BRAND 뉴스레터 구독하기 최신순 최신순" at bounding box center [409, 583] width 819 height 1875
click at [0, 690] on div "ALL COFFEE BREW GUIDE PROGRAM STUDY BRAND 뉴스레터 구독하기 최신순 최신순" at bounding box center [409, 583] width 819 height 1875
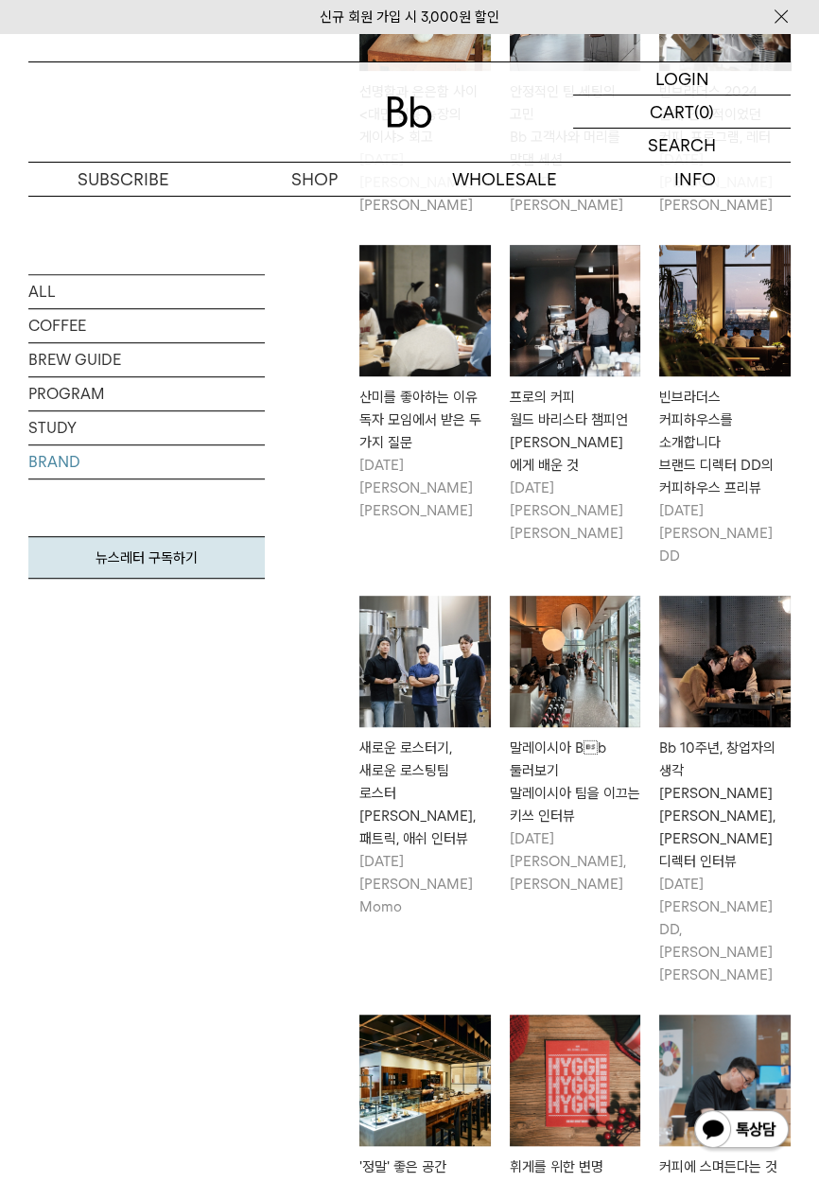
scroll to position [863, 0]
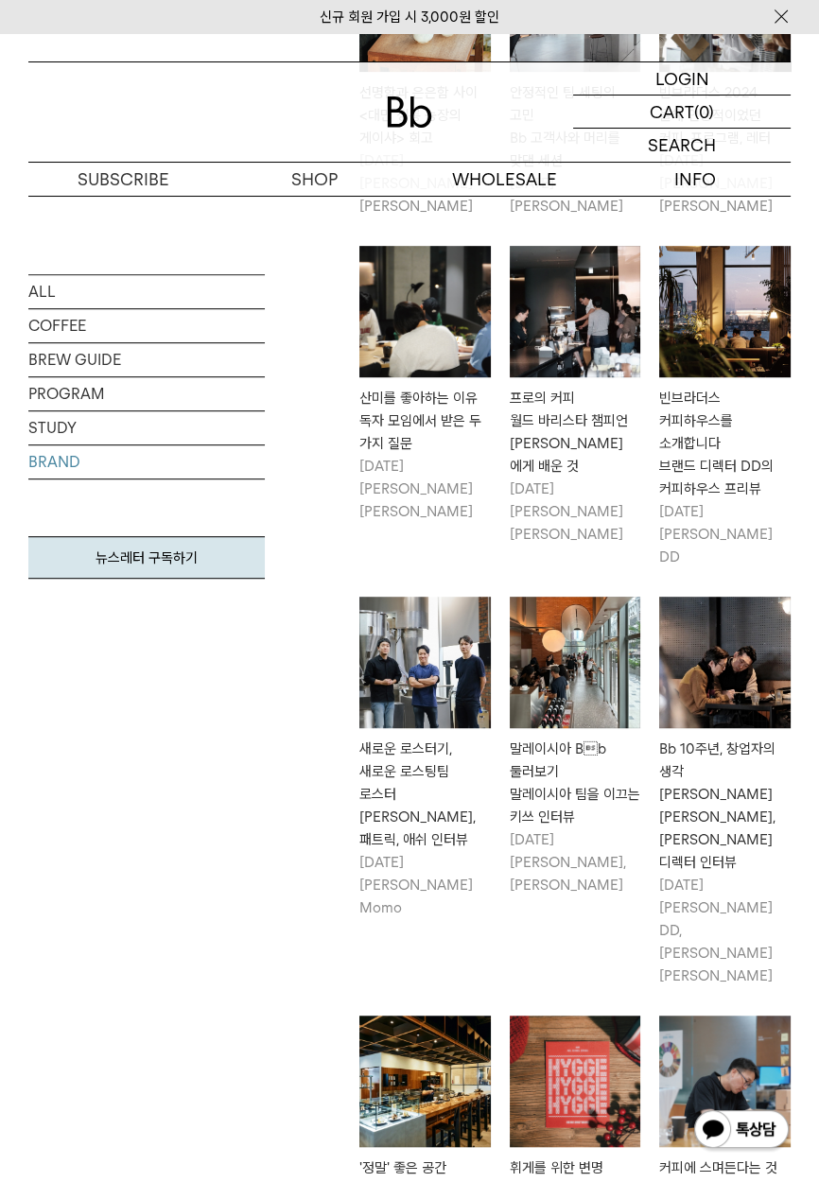
click at [37, 386] on link "PROGRAM" at bounding box center [146, 393] width 236 height 33
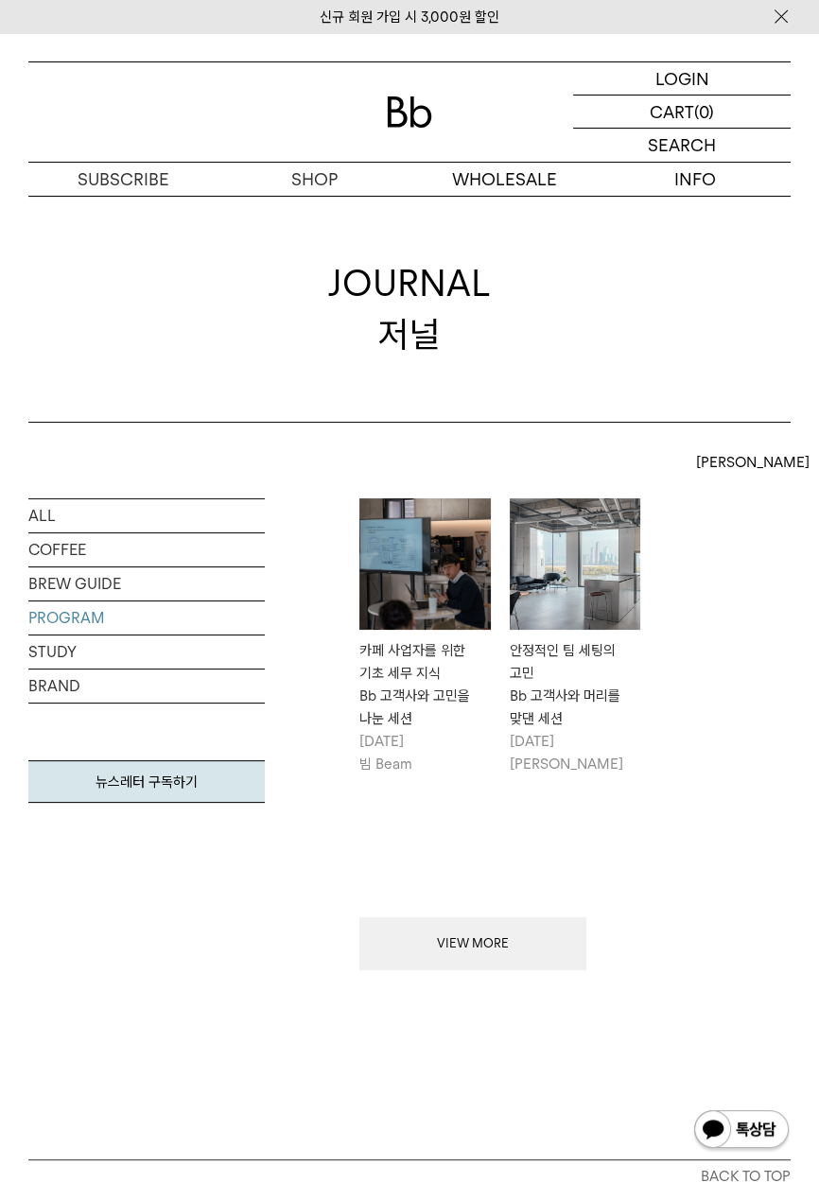
click at [35, 651] on link "STUDY" at bounding box center [146, 651] width 236 height 33
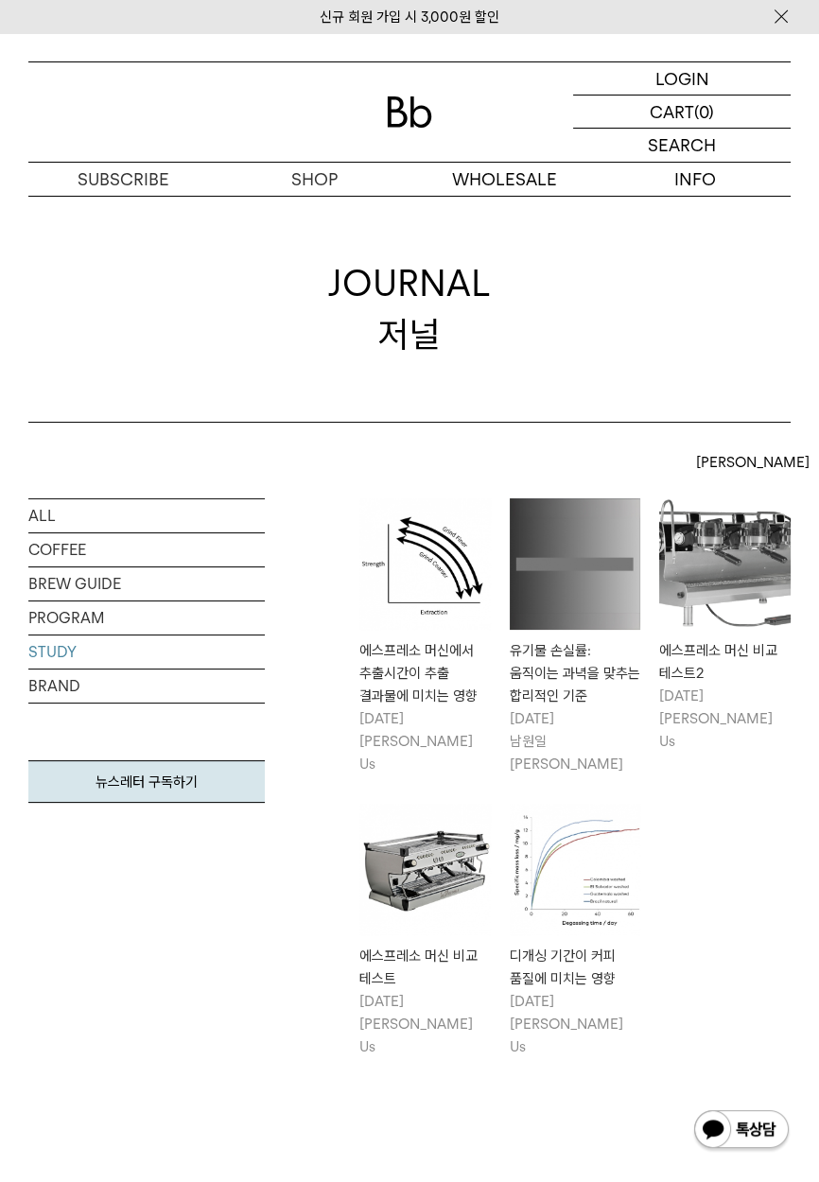
click at [47, 693] on link "BRAND" at bounding box center [146, 686] width 236 height 33
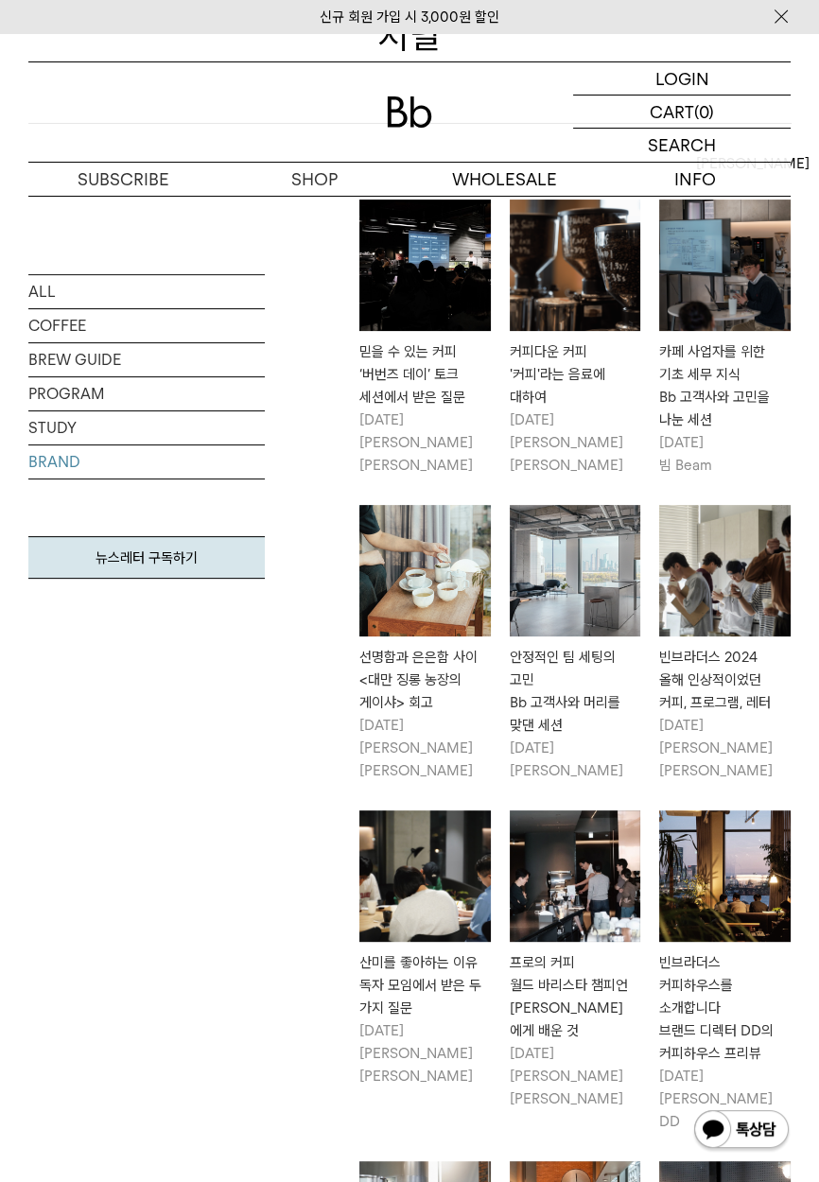
scroll to position [301, 0]
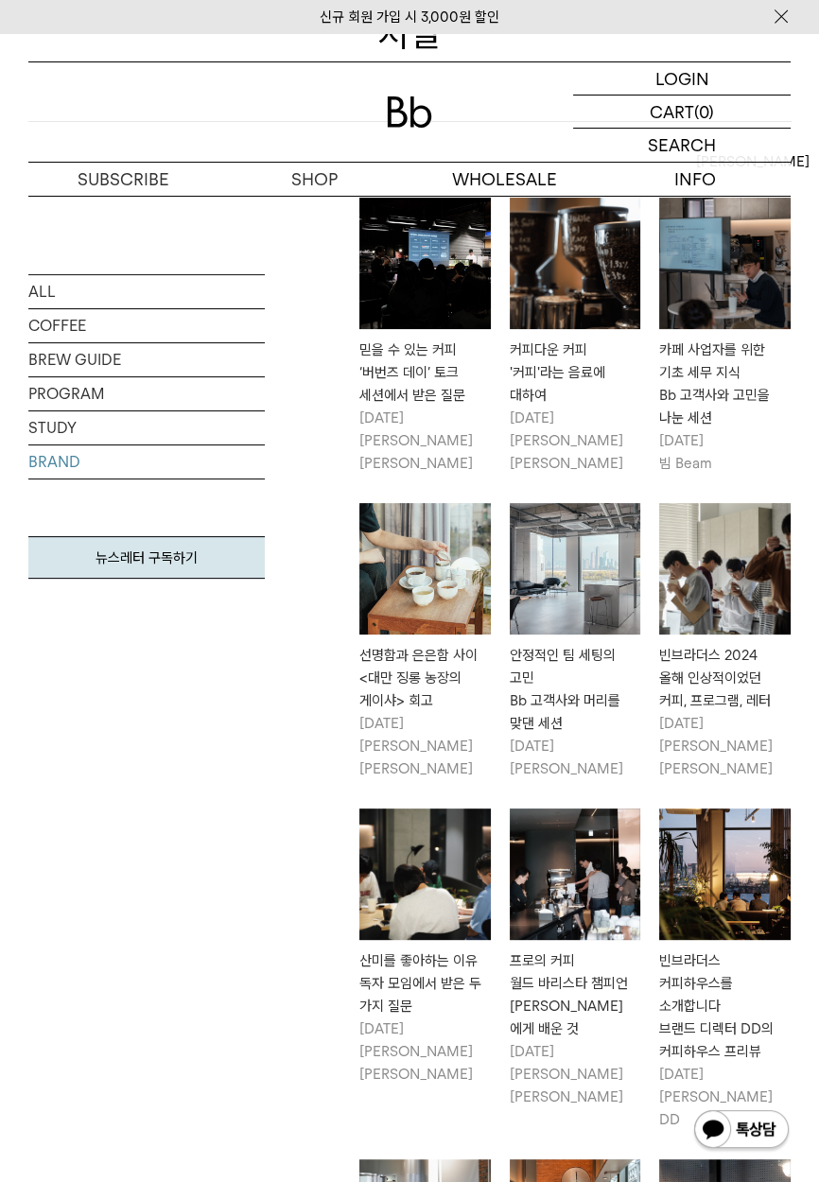
click at [779, 666] on div "빈브라더스 2024 올해 인상적이었던 커피, 프로그램, 레터" at bounding box center [724, 678] width 131 height 68
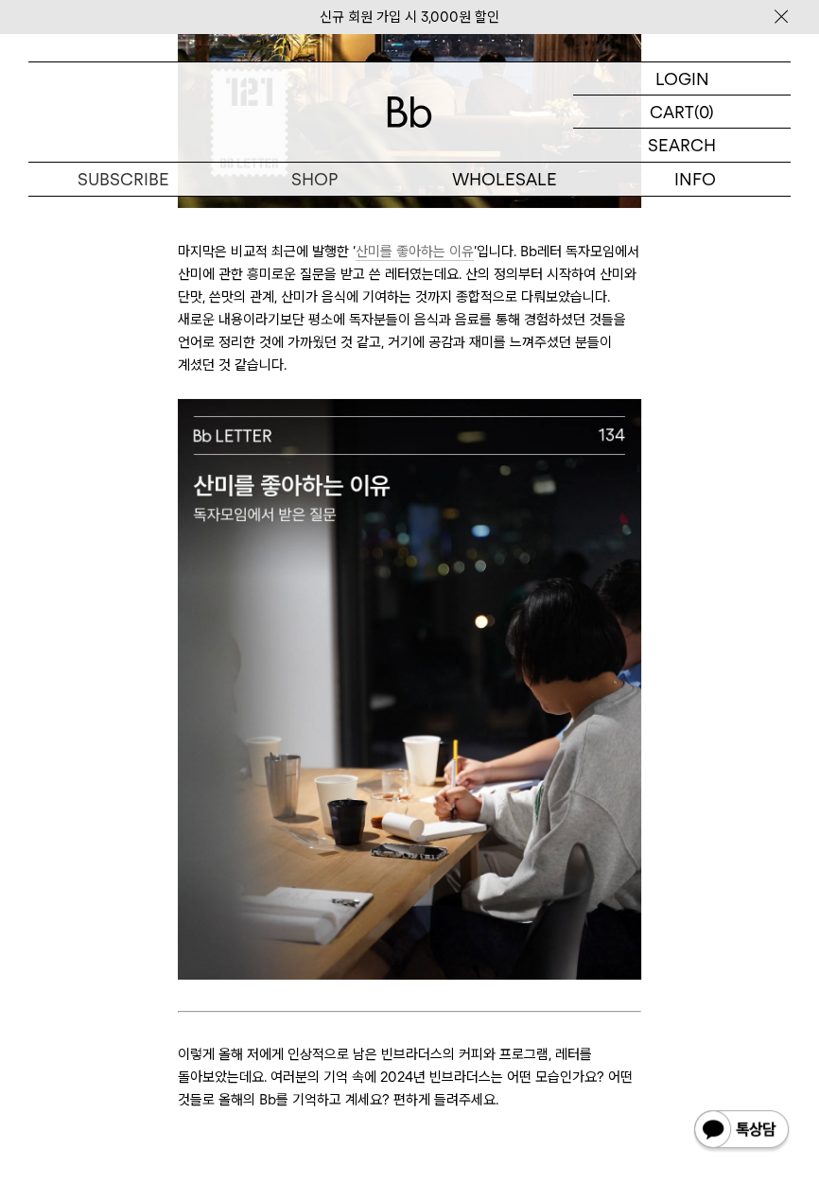
scroll to position [6305, 0]
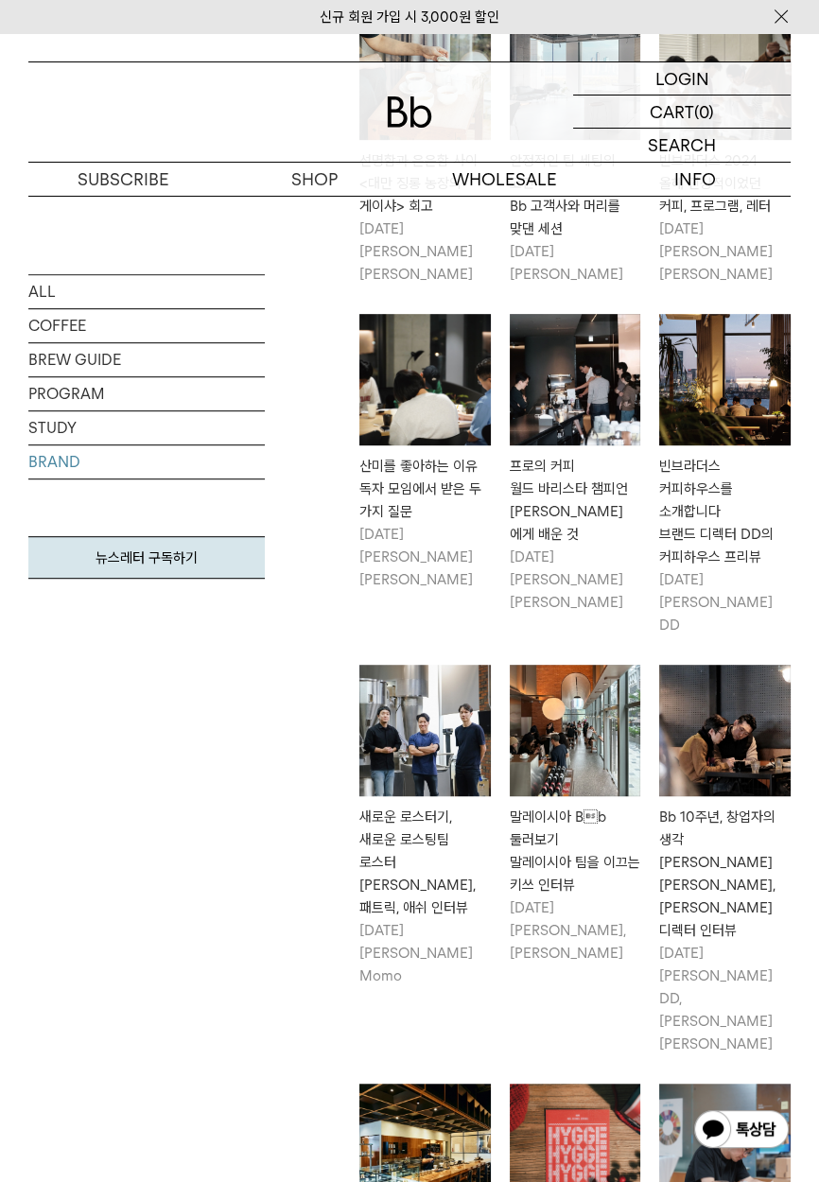
scroll to position [815, 0]
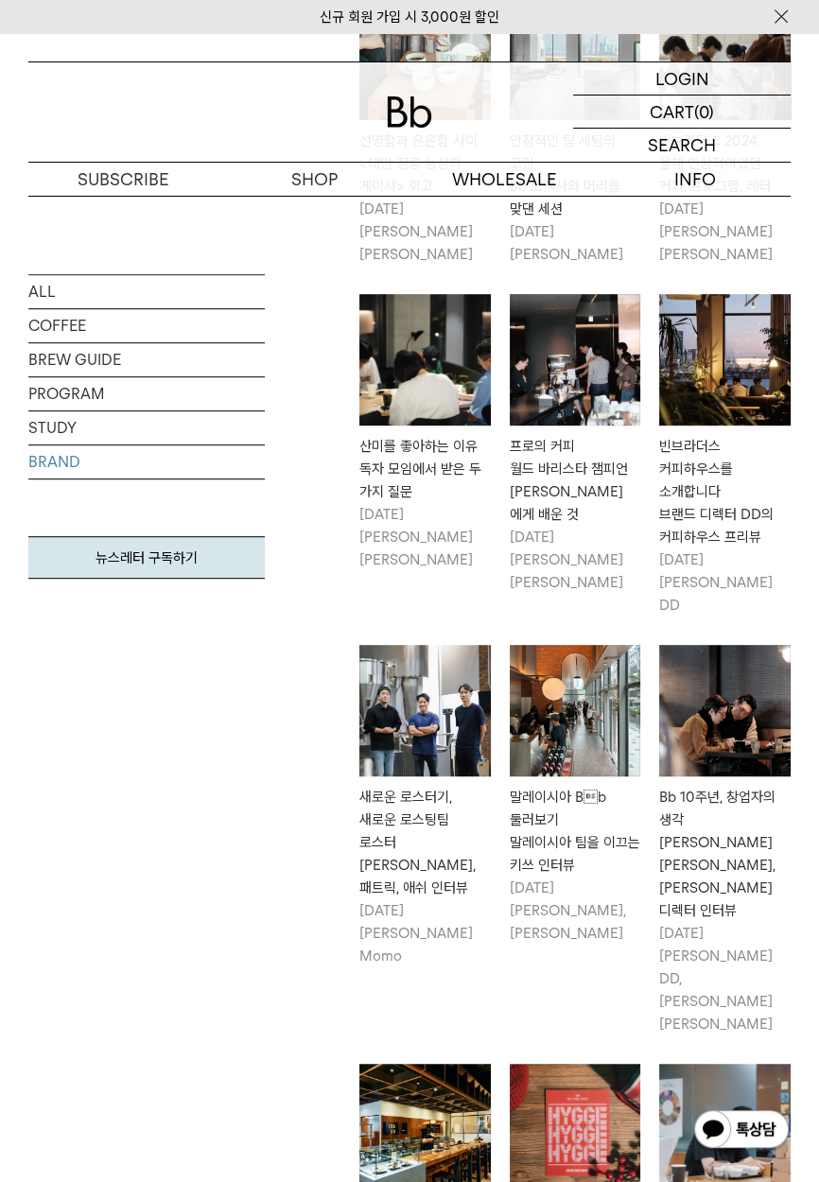
click at [730, 669] on img at bounding box center [724, 710] width 131 height 131
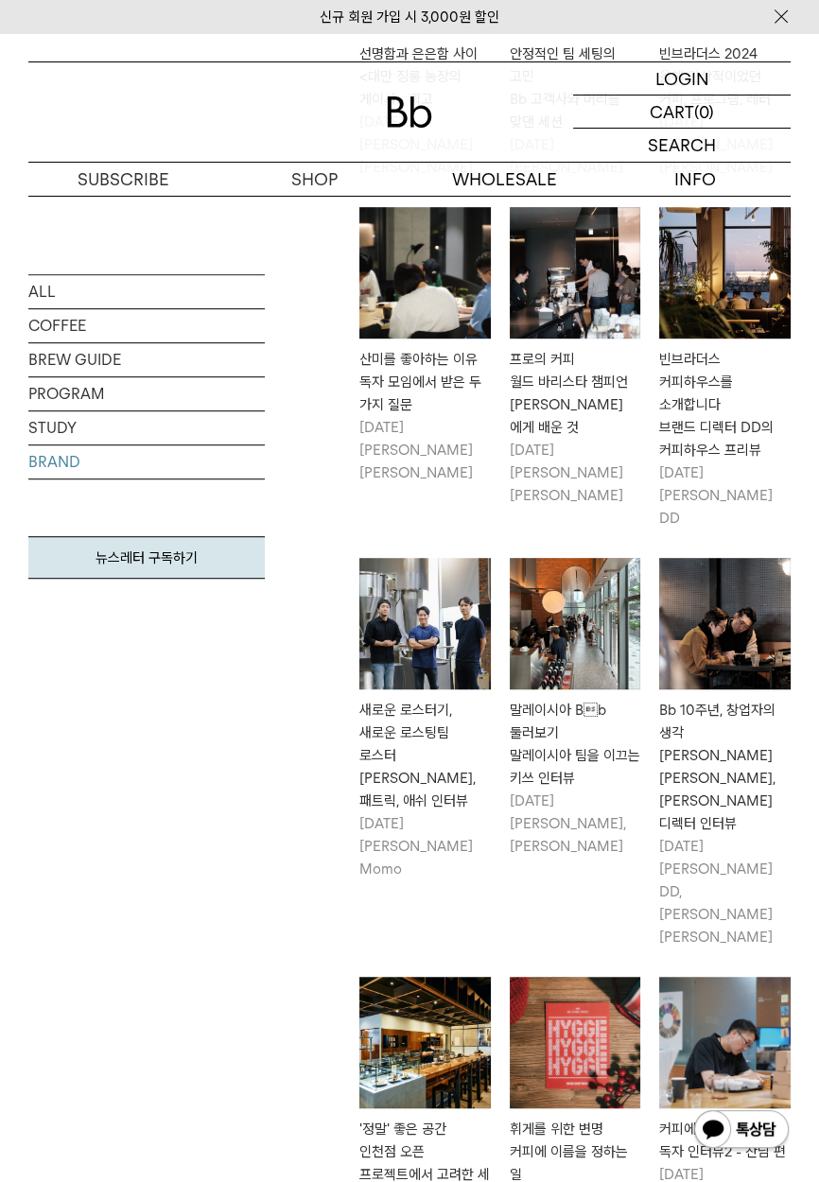
scroll to position [906, 0]
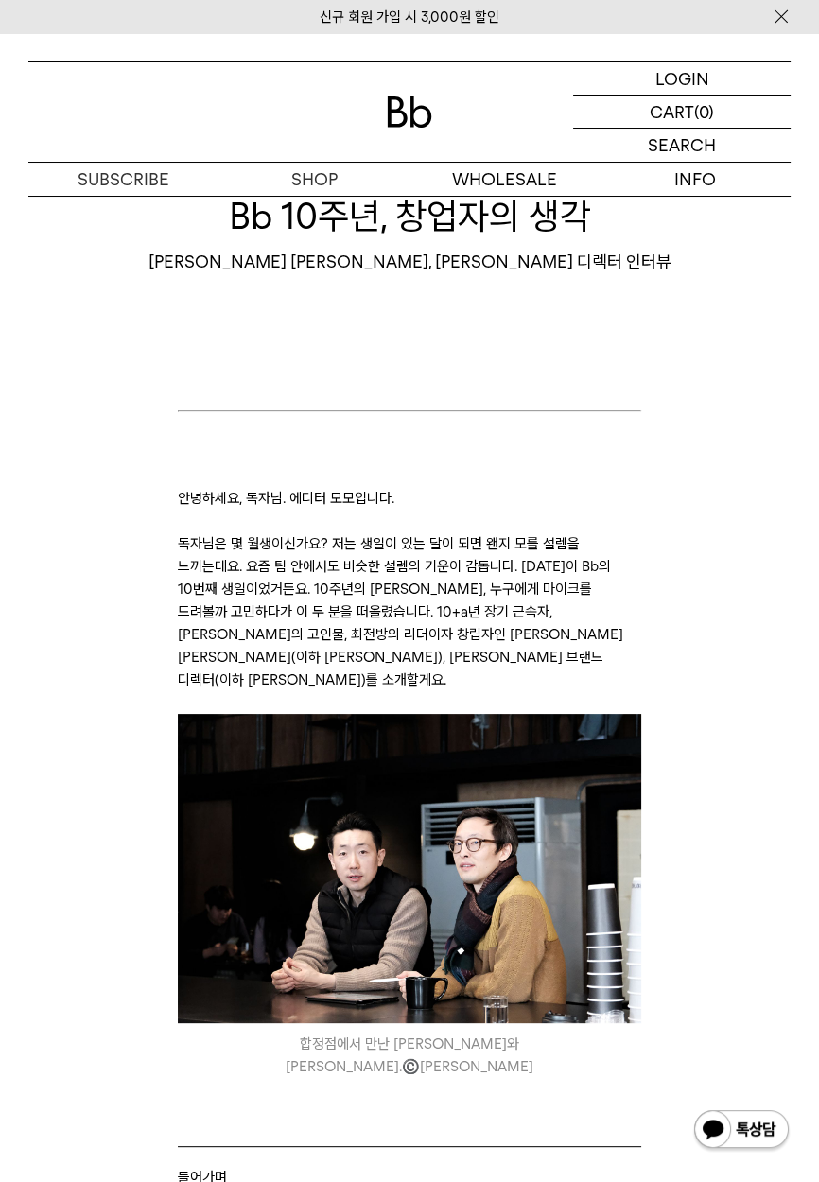
scroll to position [99, 0]
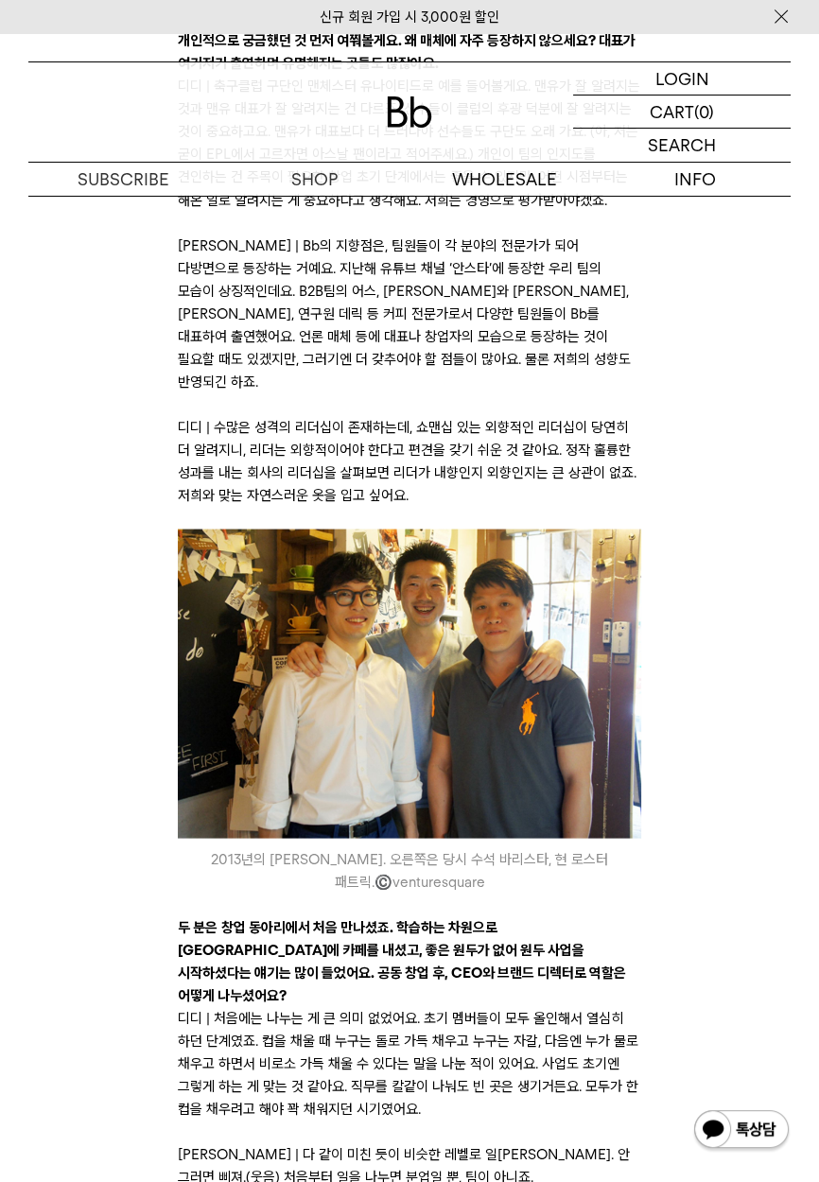
scroll to position [3287, 0]
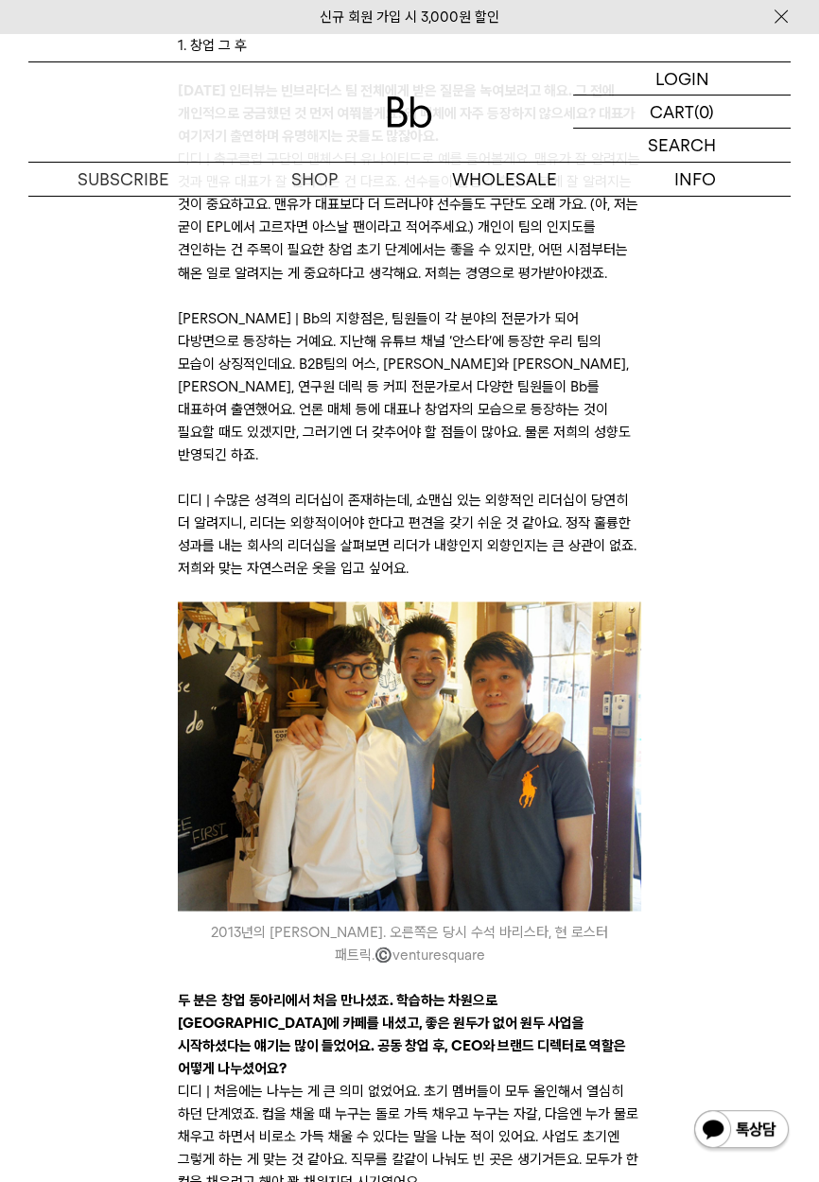
scroll to position [3212, 0]
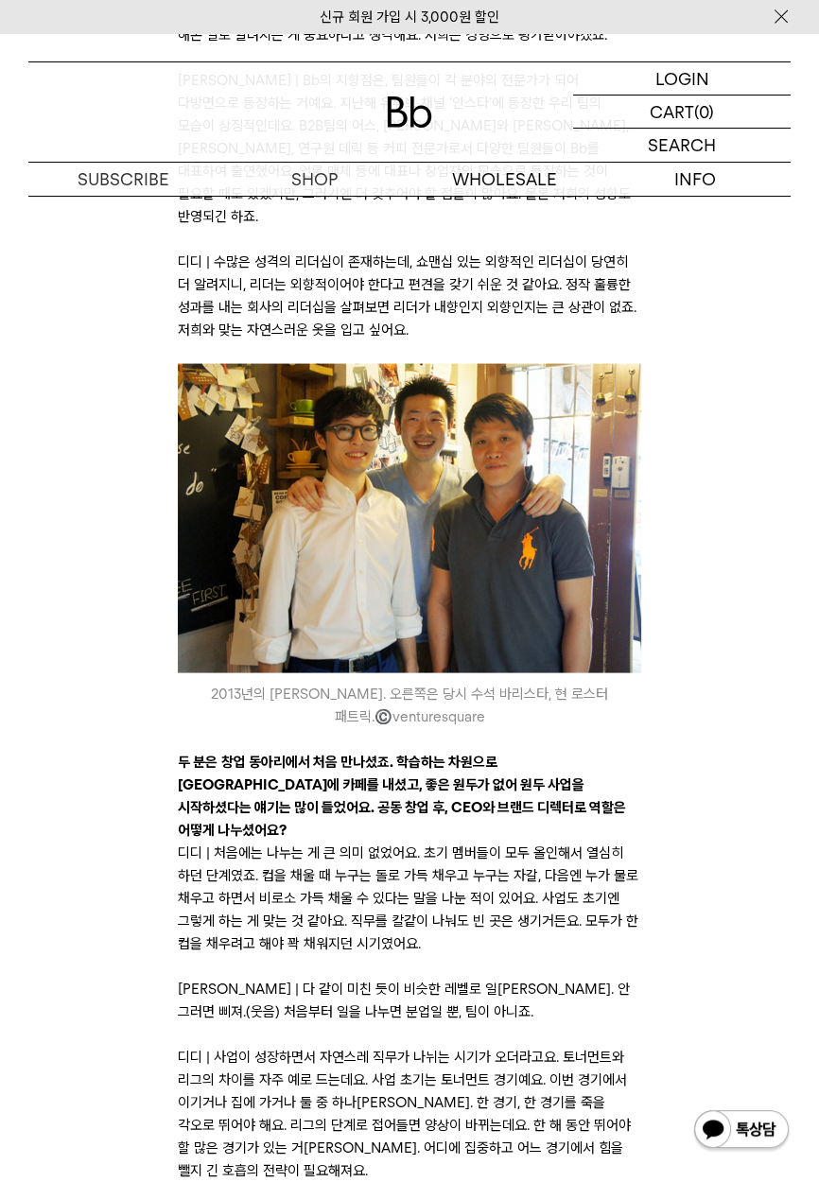
scroll to position [3458, 0]
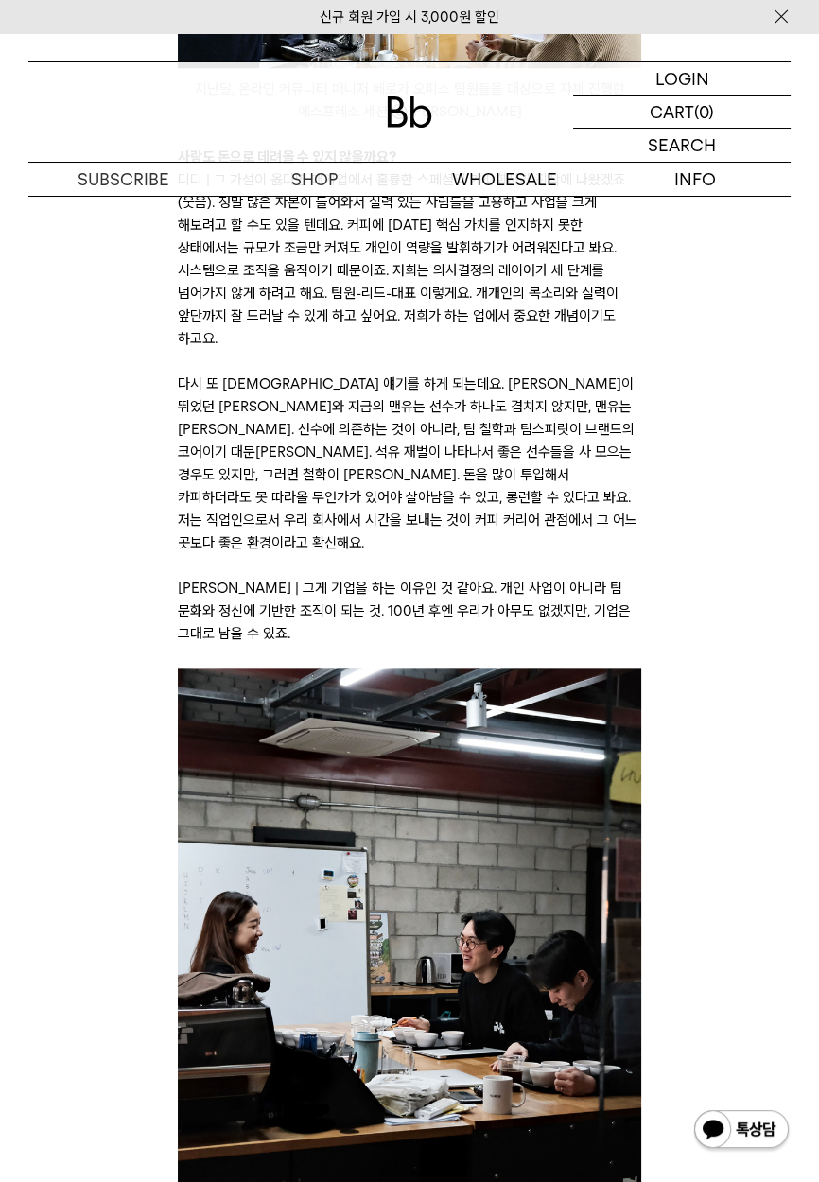
scroll to position [8570, 0]
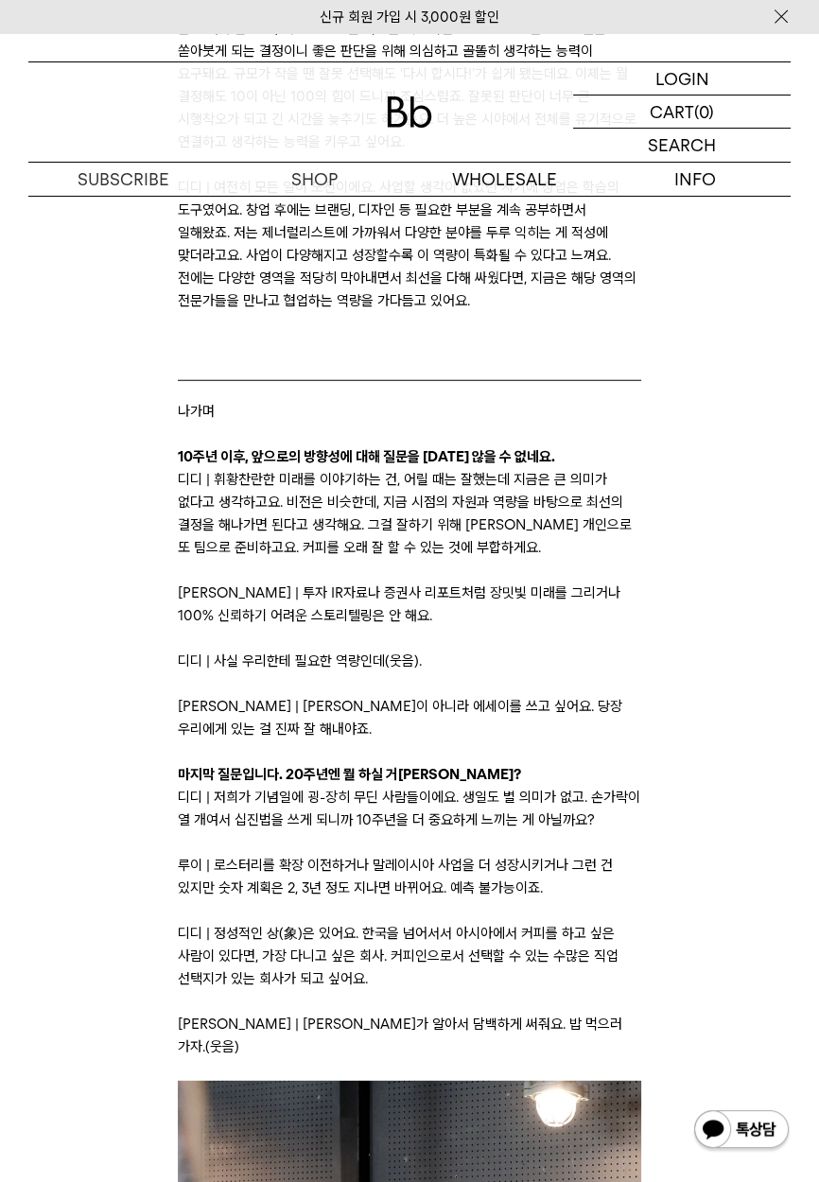
scroll to position [11644, 0]
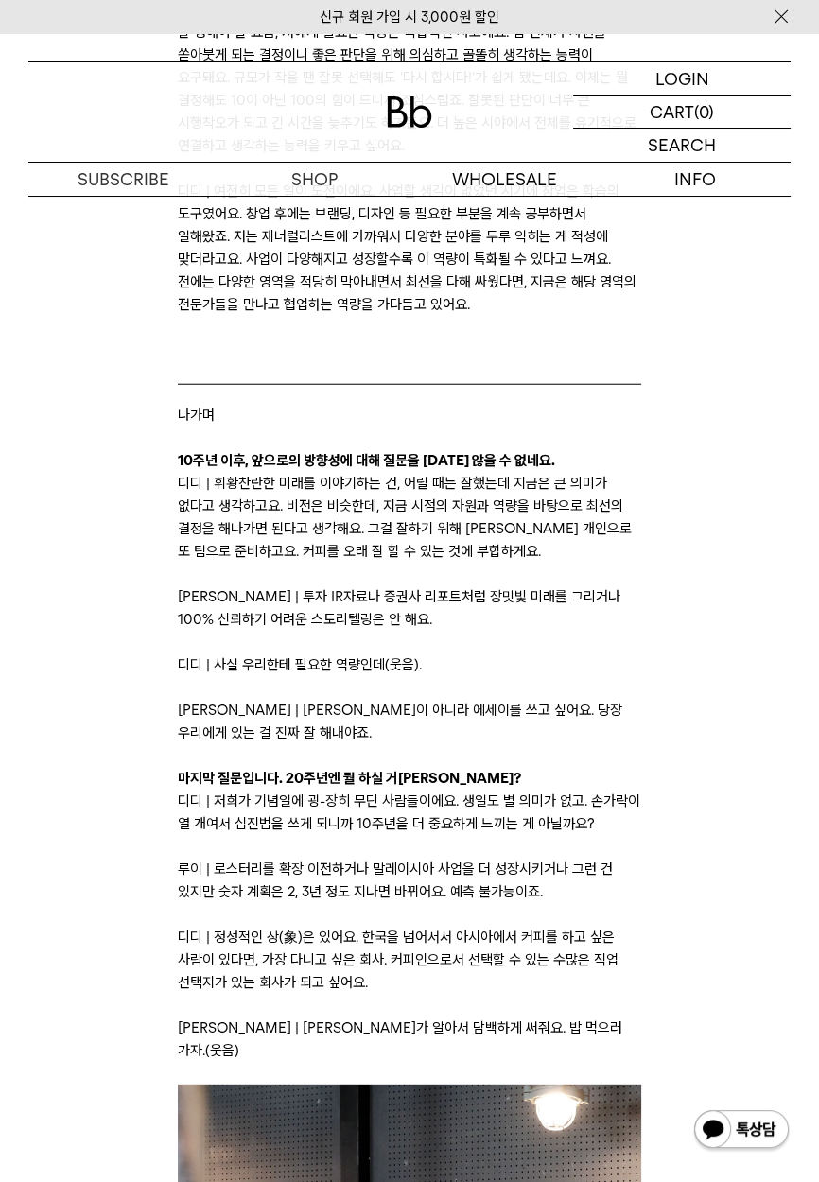
click at [0, 0] on p "정보" at bounding box center [0, 0] width 0 height 0
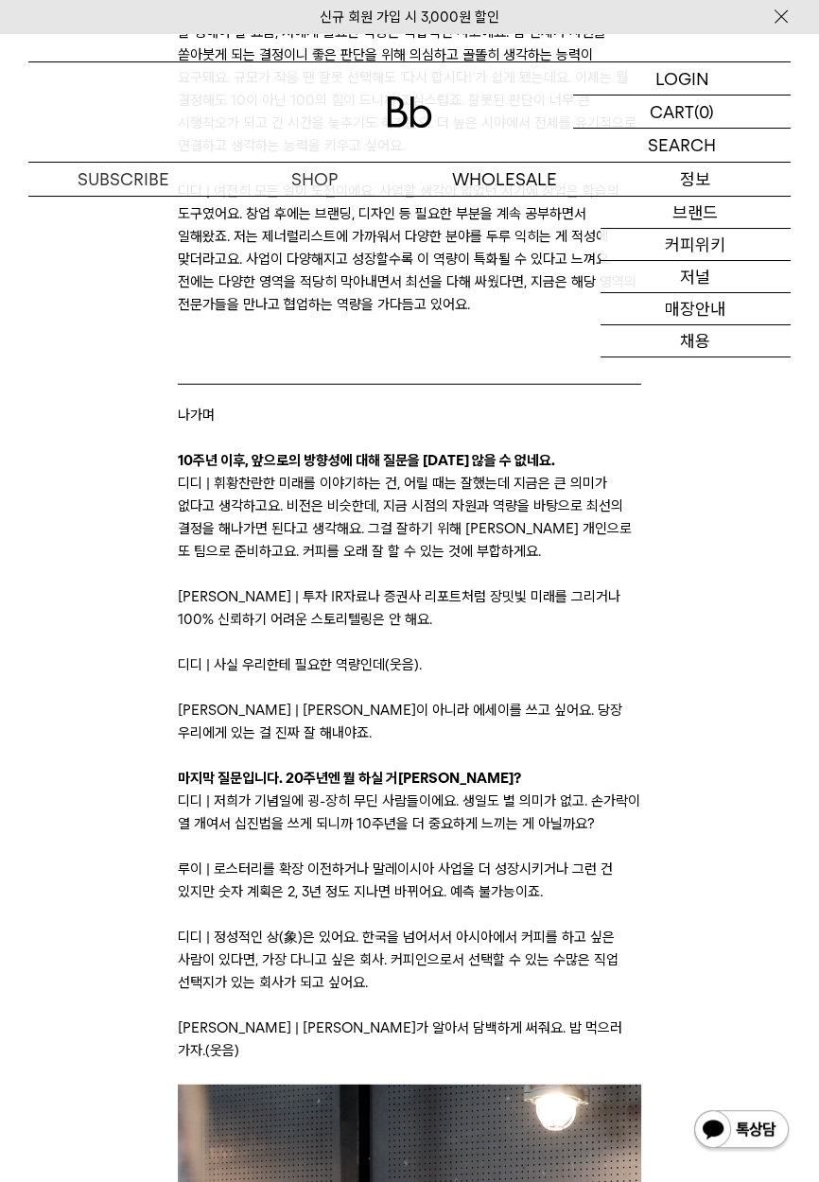
click at [740, 312] on link "매장안내" at bounding box center [696, 309] width 191 height 32
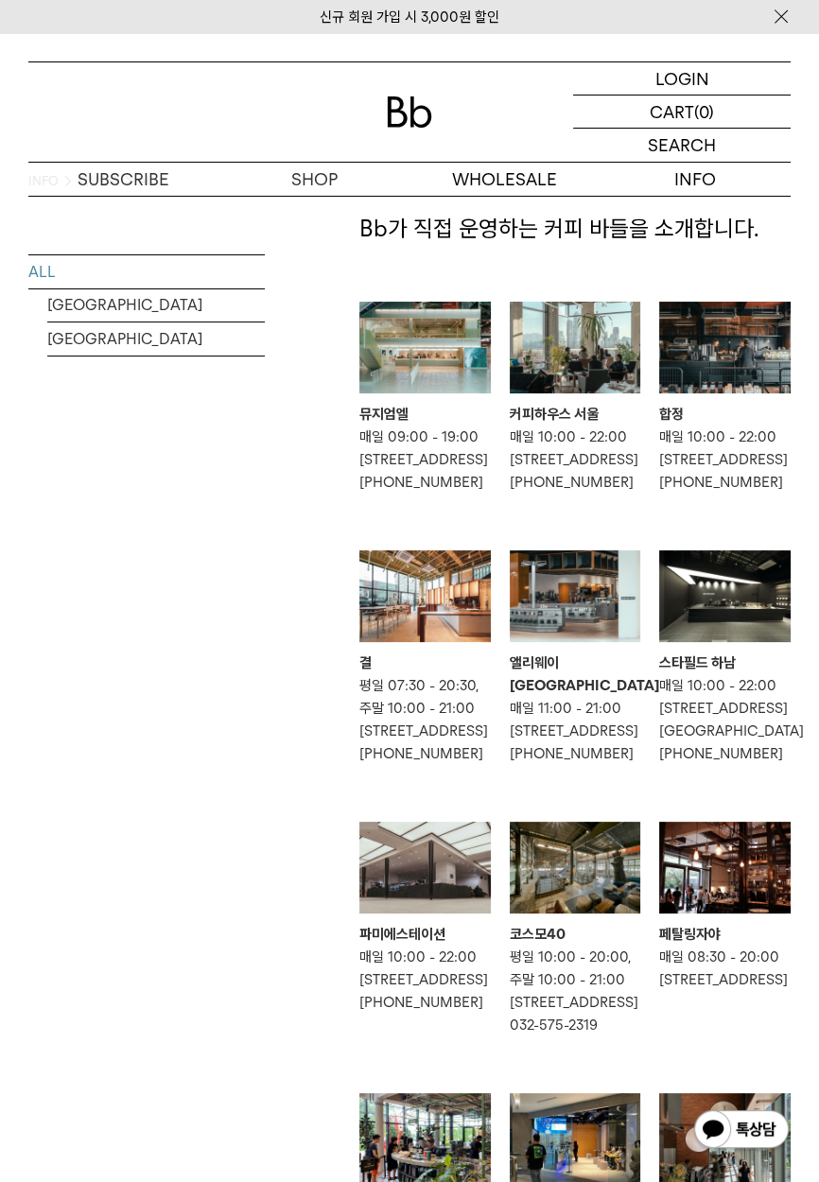
scroll to position [73, 0]
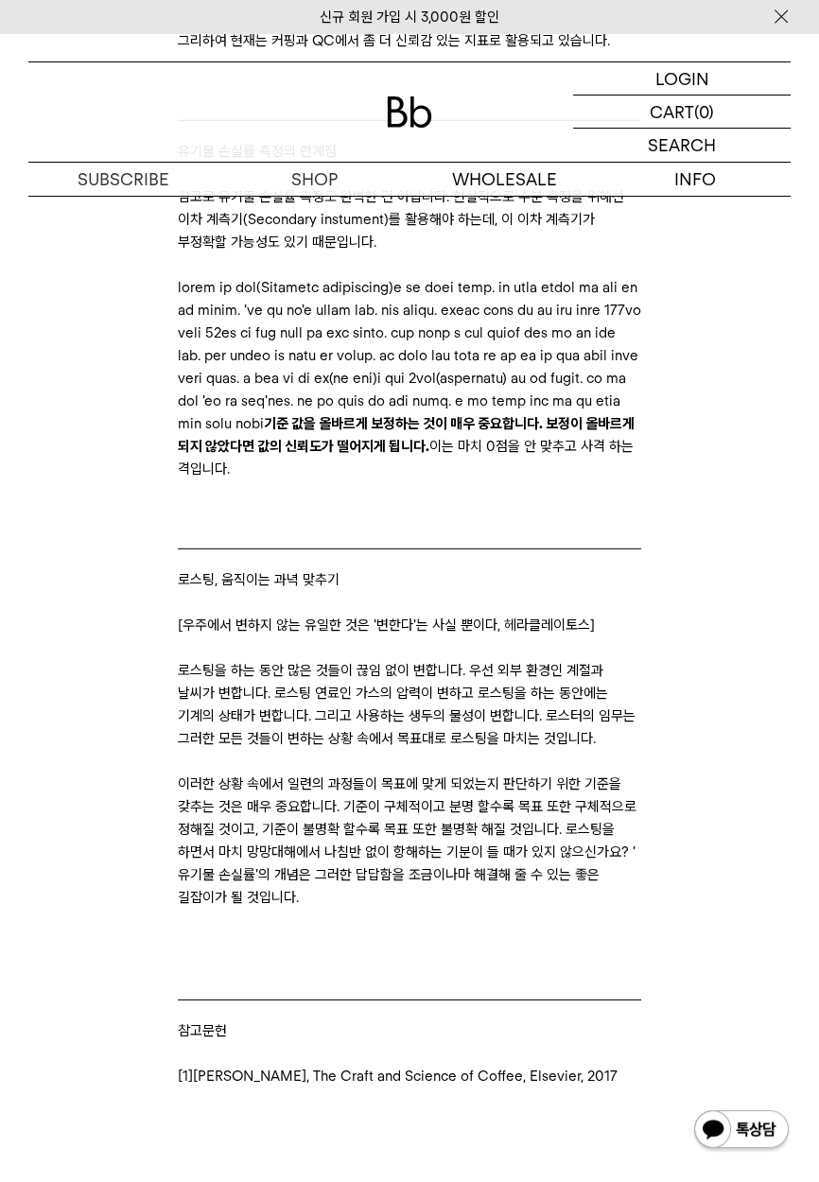
scroll to position [6012, 0]
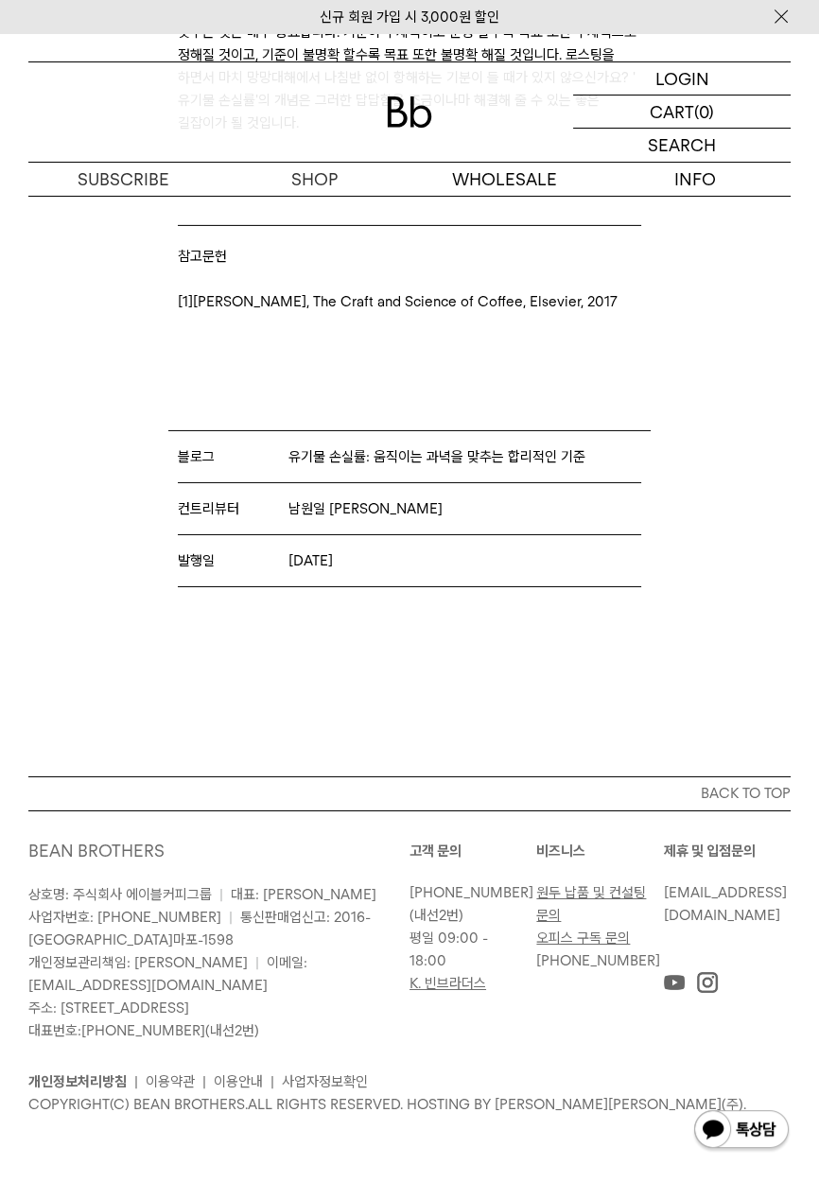
click at [191, 313] on p "[1][PERSON_NAME], The Craft and Science of Coffee, Elsevier, 2017" at bounding box center [410, 301] width 464 height 23
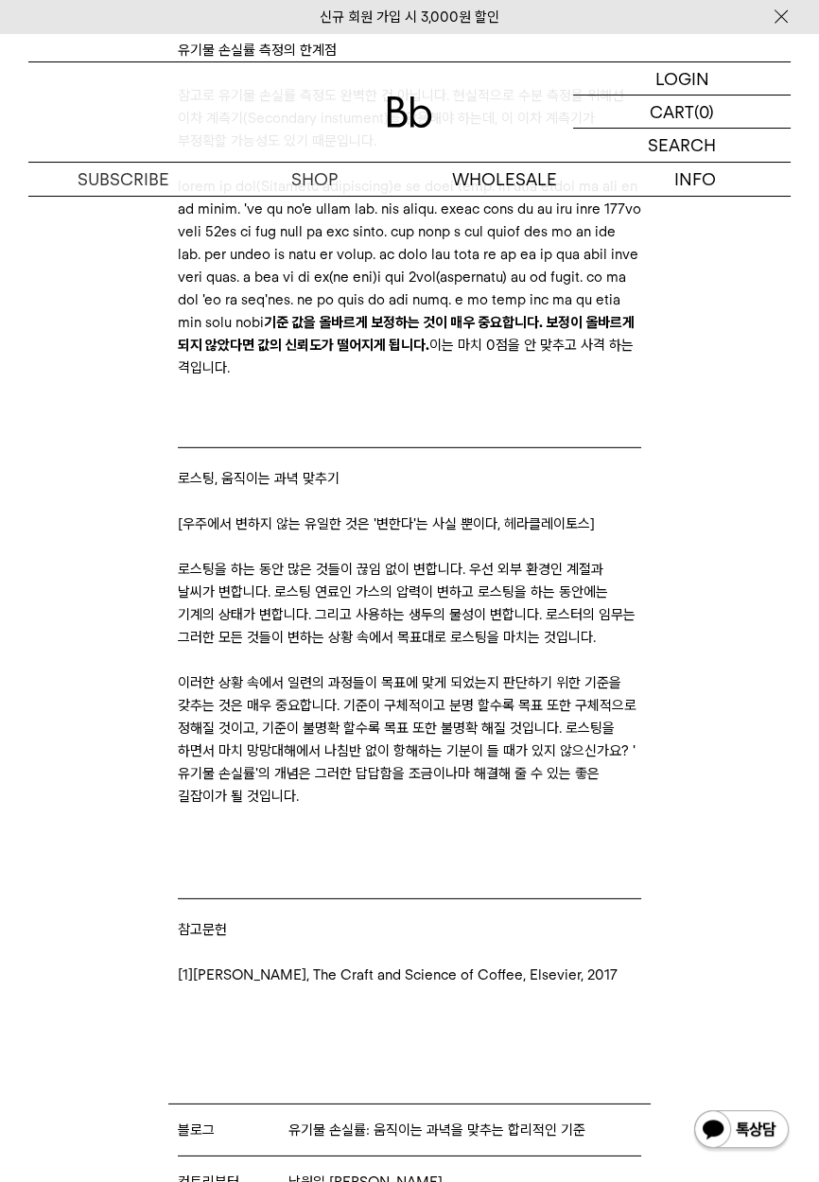
scroll to position [5313, 0]
